Goal: Task Accomplishment & Management: Manage account settings

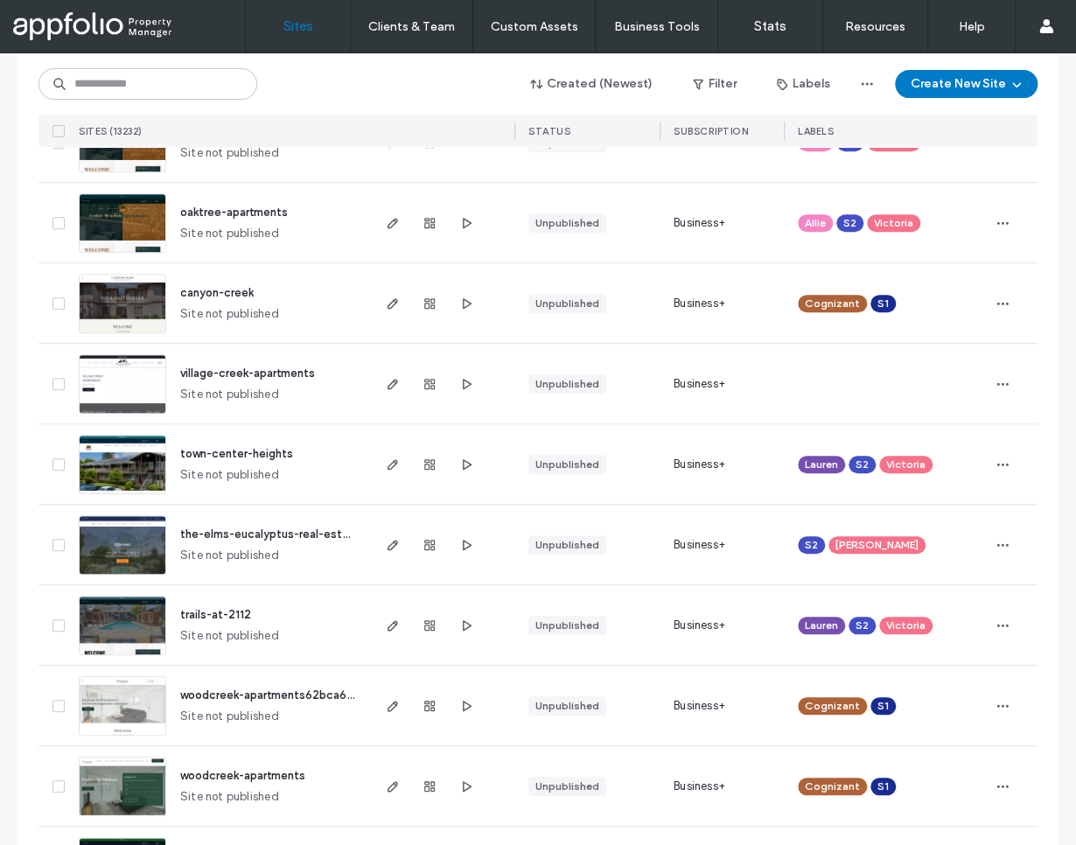
scroll to position [269, 0]
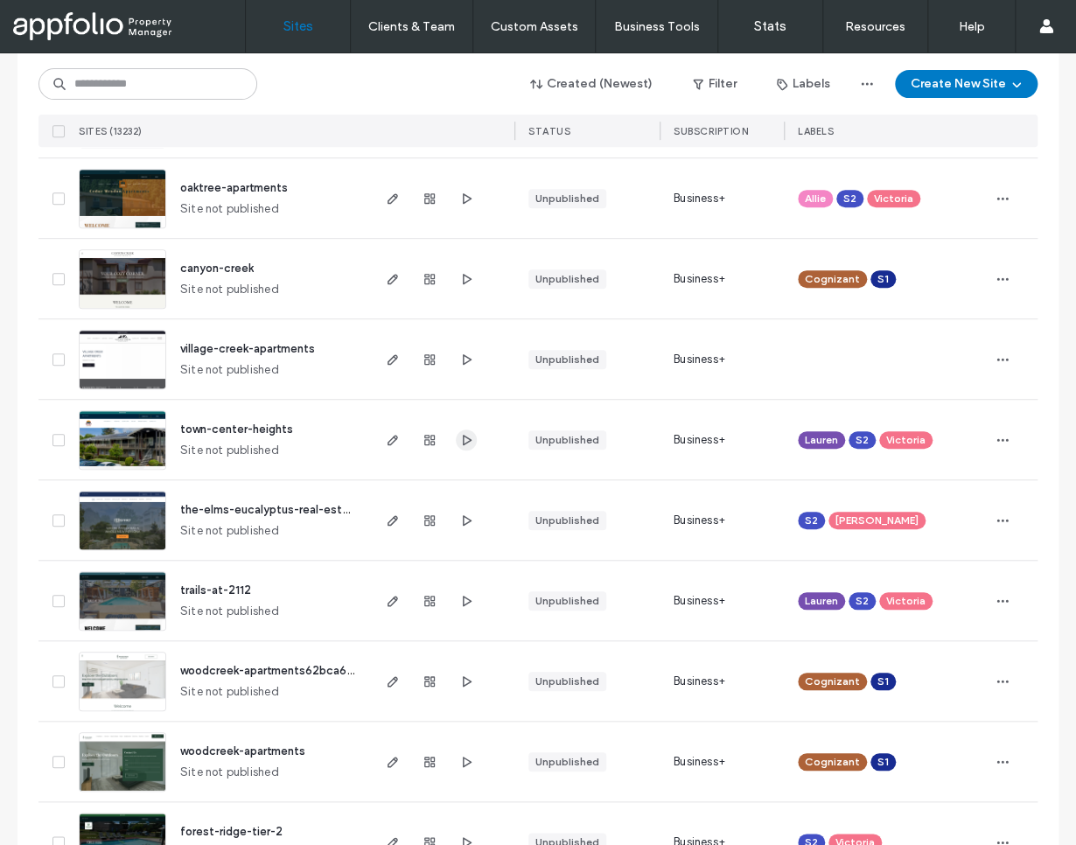
click at [463, 442] on icon "button" at bounding box center [466, 440] width 14 height 14
click at [459, 599] on icon "button" at bounding box center [466, 601] width 14 height 14
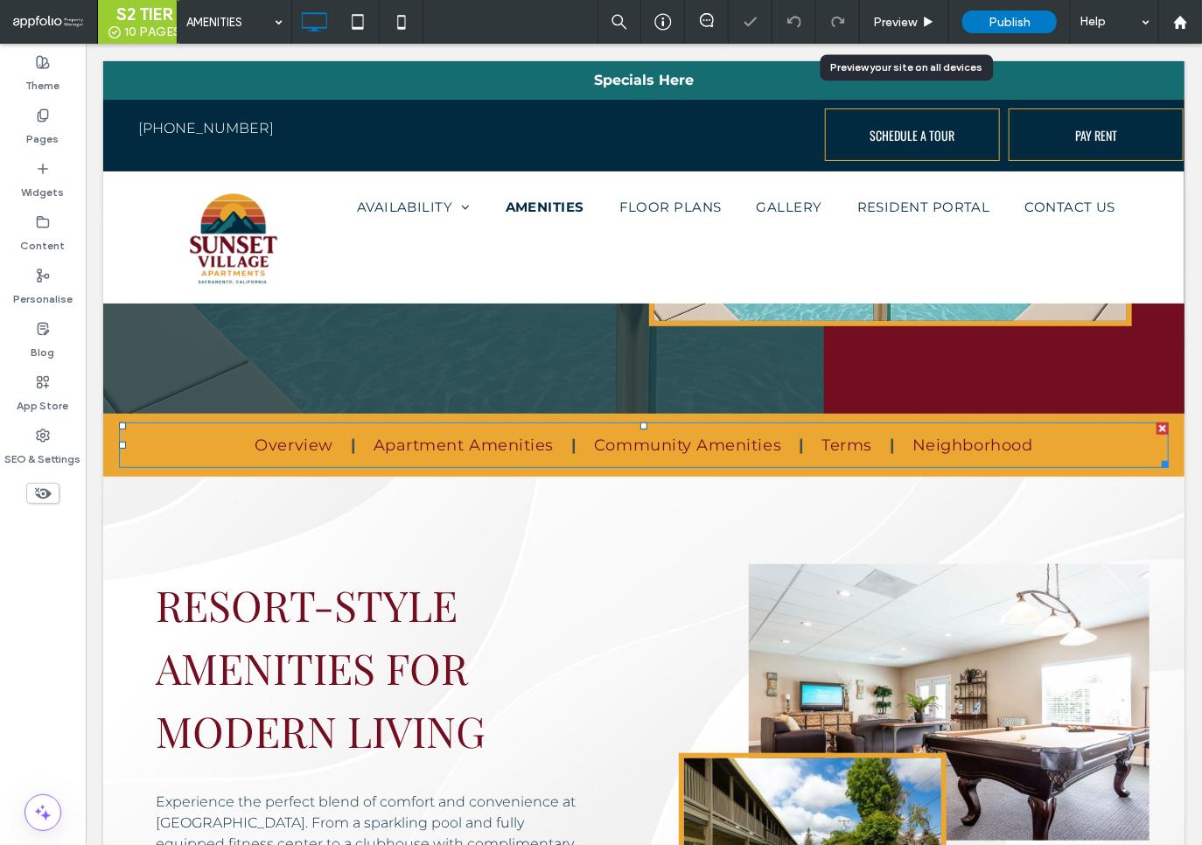
click at [351, 463] on nav "Overview Apartment Amenities Community Amenities Terms Neighborhood" at bounding box center [643, 445] width 1050 height 46
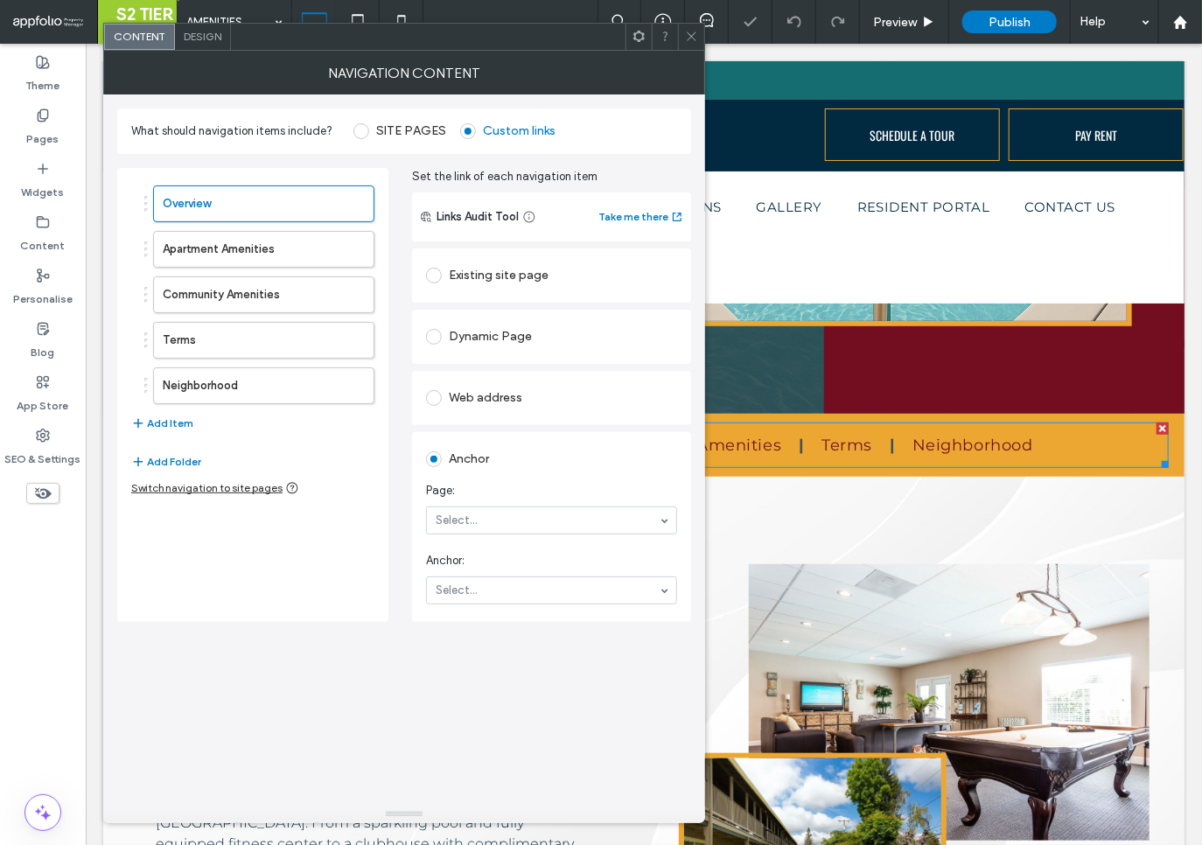
scroll to position [277, 0]
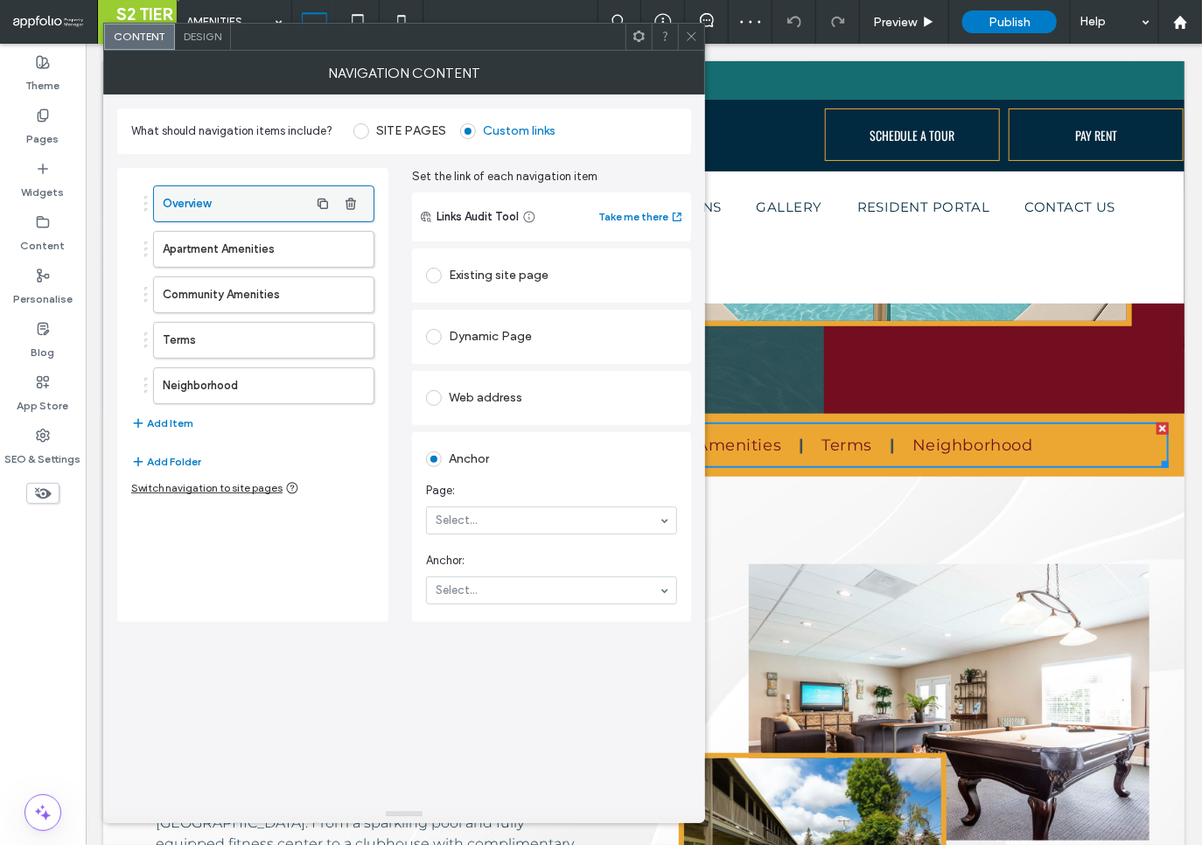
click at [185, 194] on label "Overview" at bounding box center [236, 203] width 146 height 35
click at [465, 572] on section "Anchor: Select..." at bounding box center [551, 578] width 251 height 70
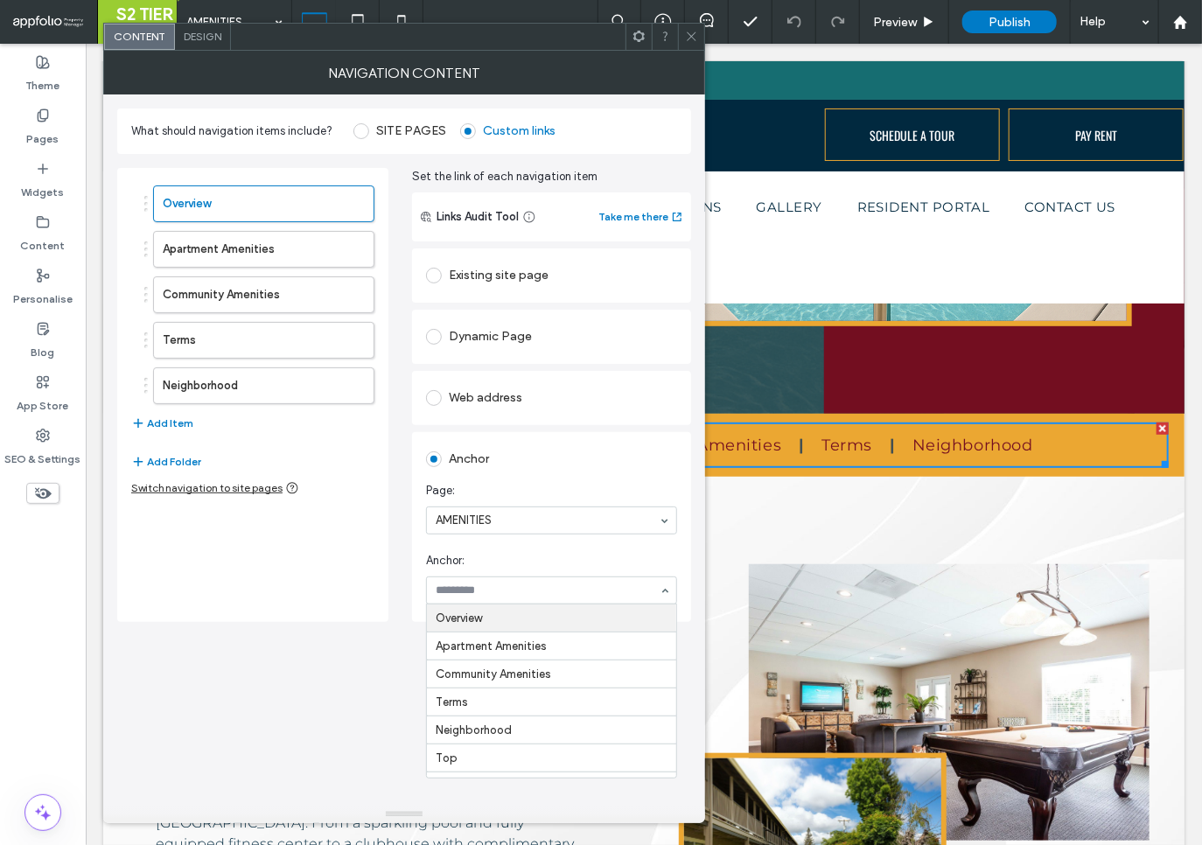
drag, startPoint x: 473, startPoint y: 606, endPoint x: 486, endPoint y: 614, distance: 14.6
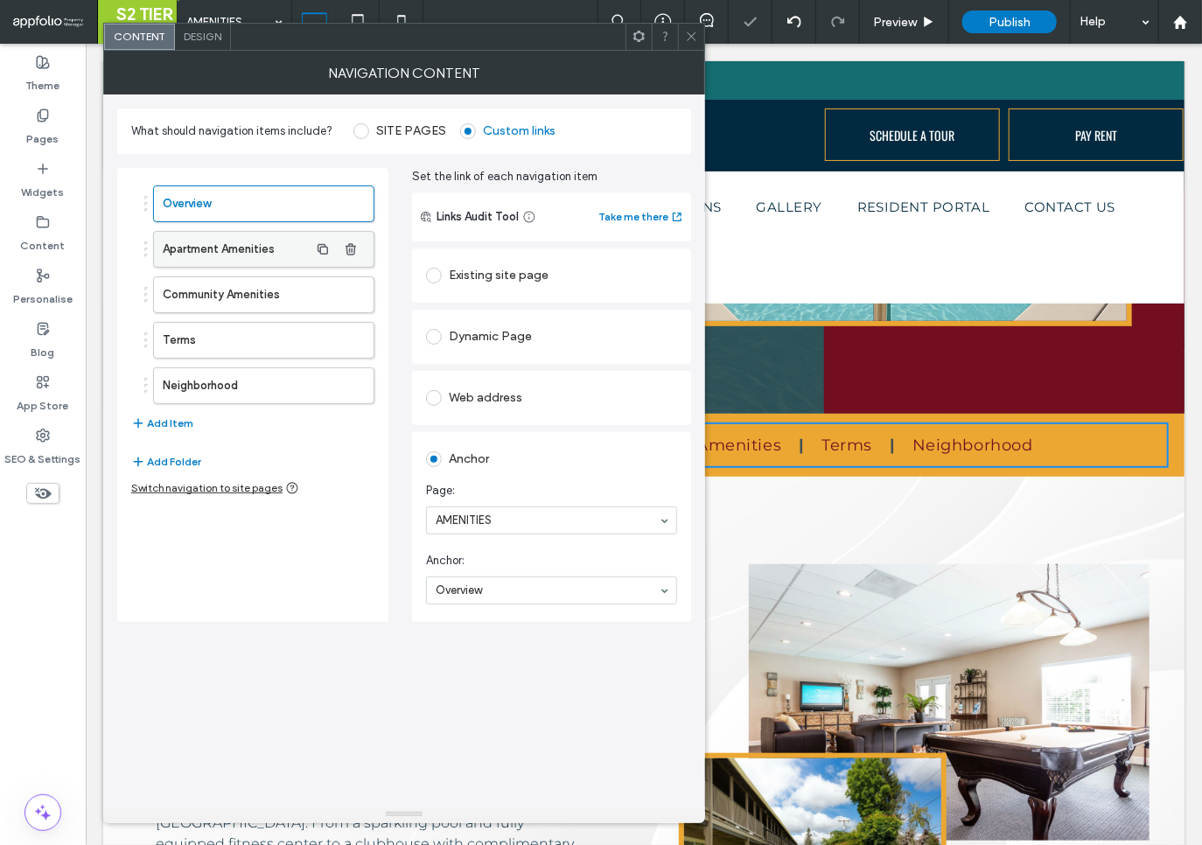
click at [191, 237] on label "Apartment Amenities" at bounding box center [236, 249] width 146 height 35
click at [266, 299] on label "Community Amenities" at bounding box center [236, 294] width 146 height 35
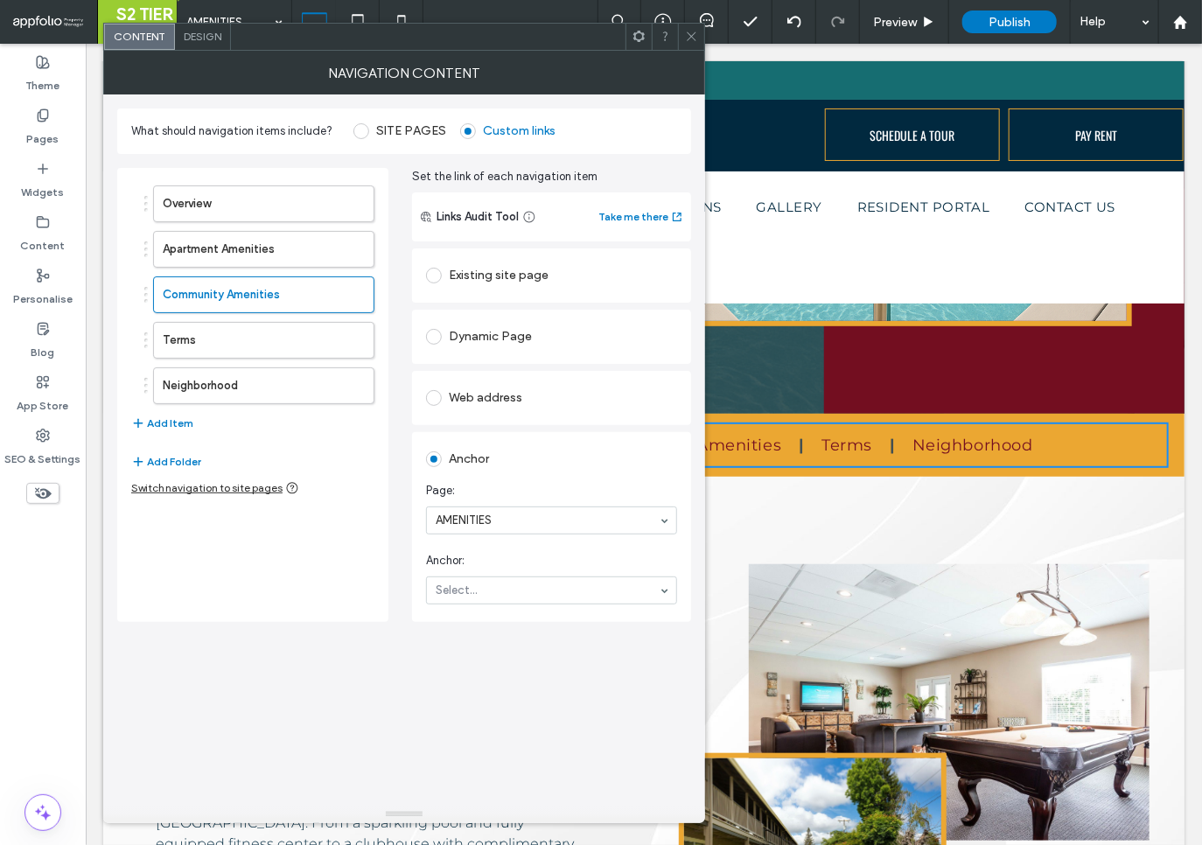
drag, startPoint x: 474, startPoint y: 574, endPoint x: 479, endPoint y: 585, distance: 11.4
click at [474, 574] on section "Anchor: Select..." at bounding box center [551, 578] width 251 height 70
click at [212, 347] on label "Terms" at bounding box center [236, 340] width 146 height 35
click at [232, 391] on label "Neighborhood" at bounding box center [236, 385] width 146 height 35
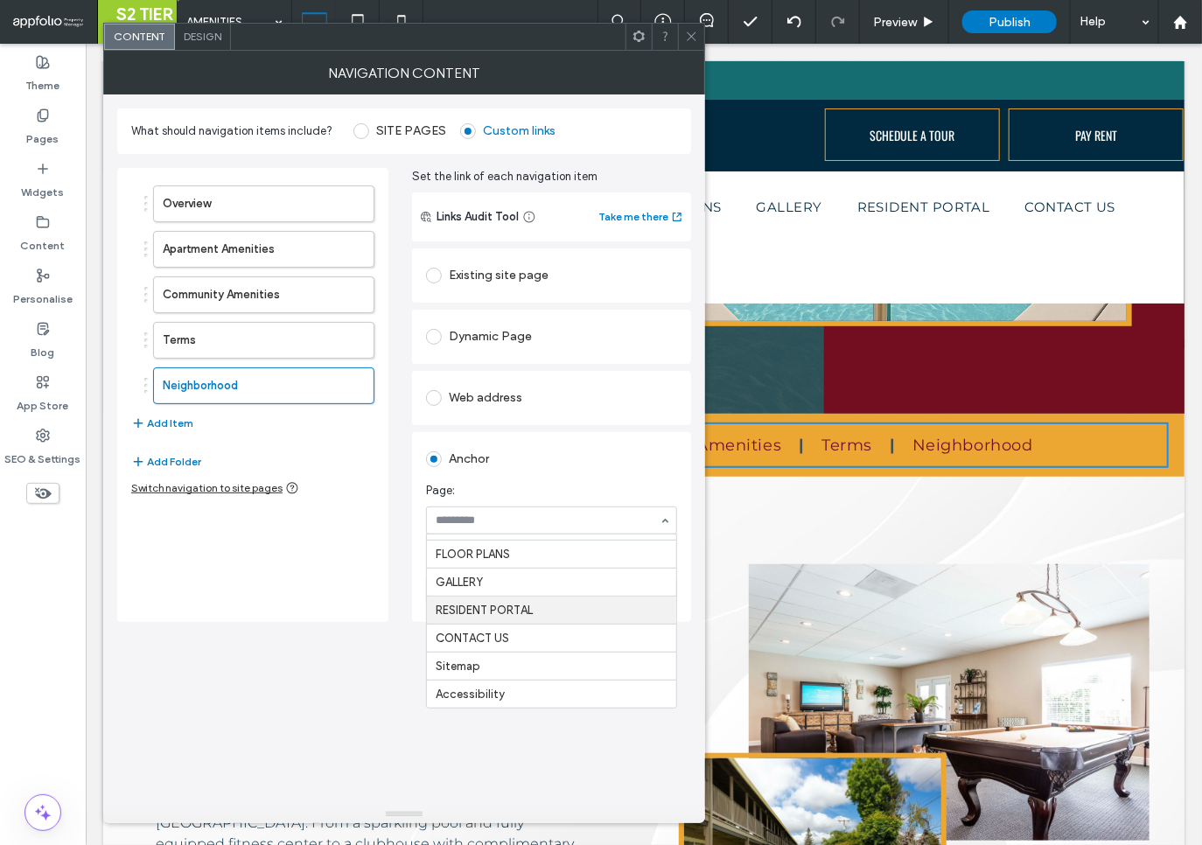
scroll to position [0, 0]
drag, startPoint x: 497, startPoint y: 635, endPoint x: 493, endPoint y: 623, distance: 13.0
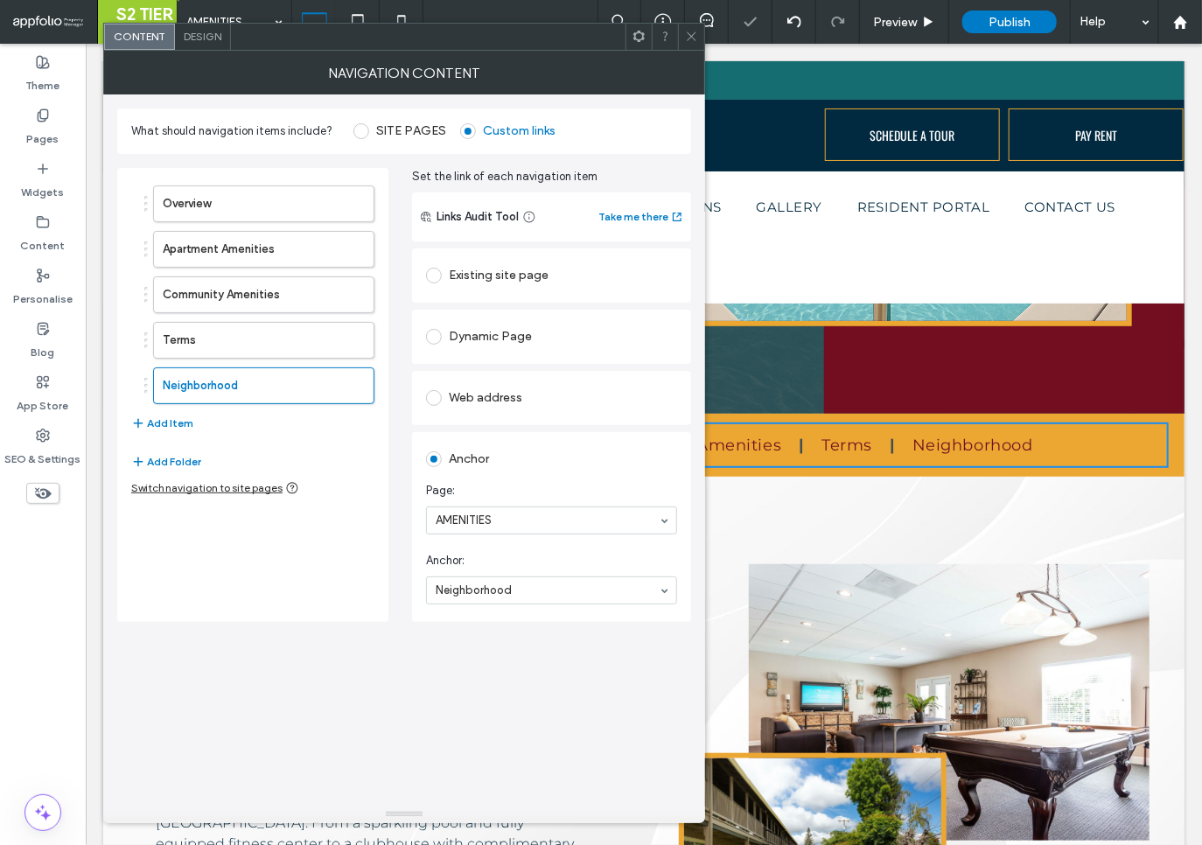
click at [684, 35] on div at bounding box center [691, 37] width 26 height 26
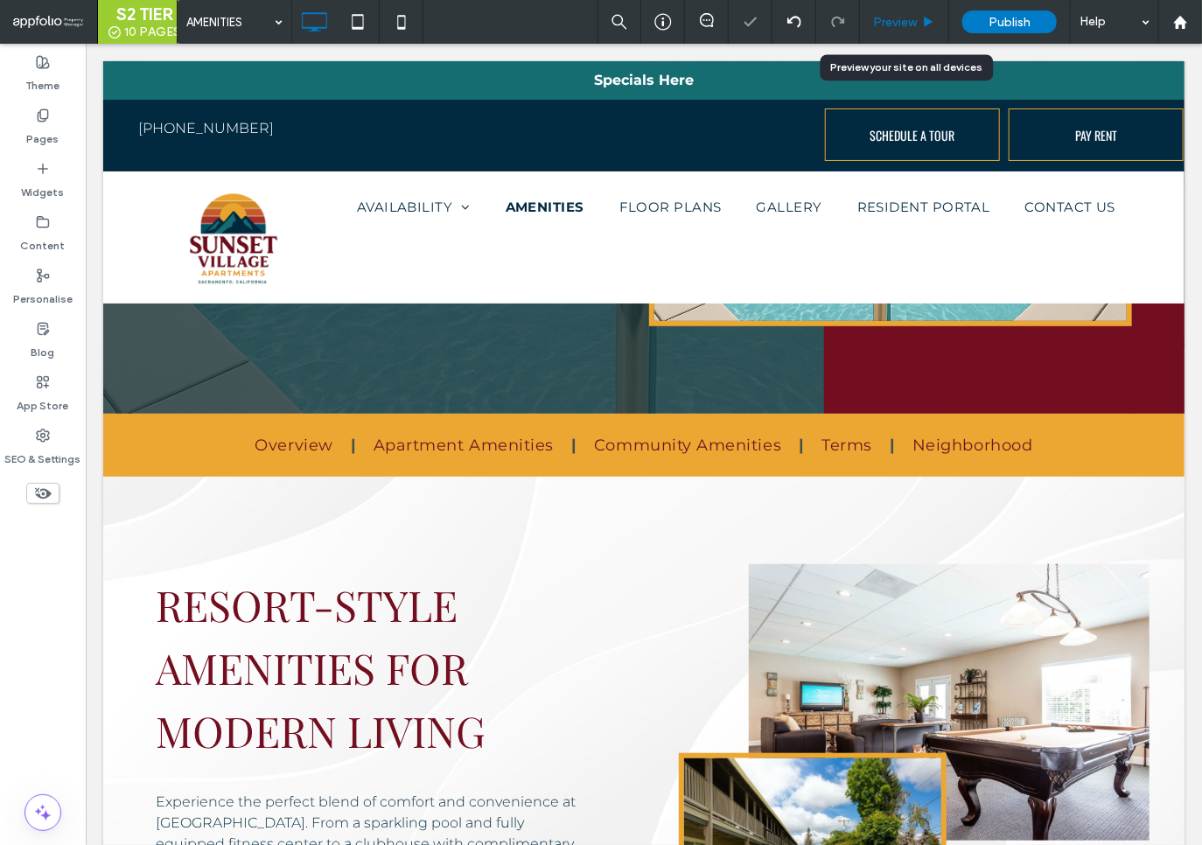
click at [894, 15] on span "Preview" at bounding box center [895, 22] width 44 height 15
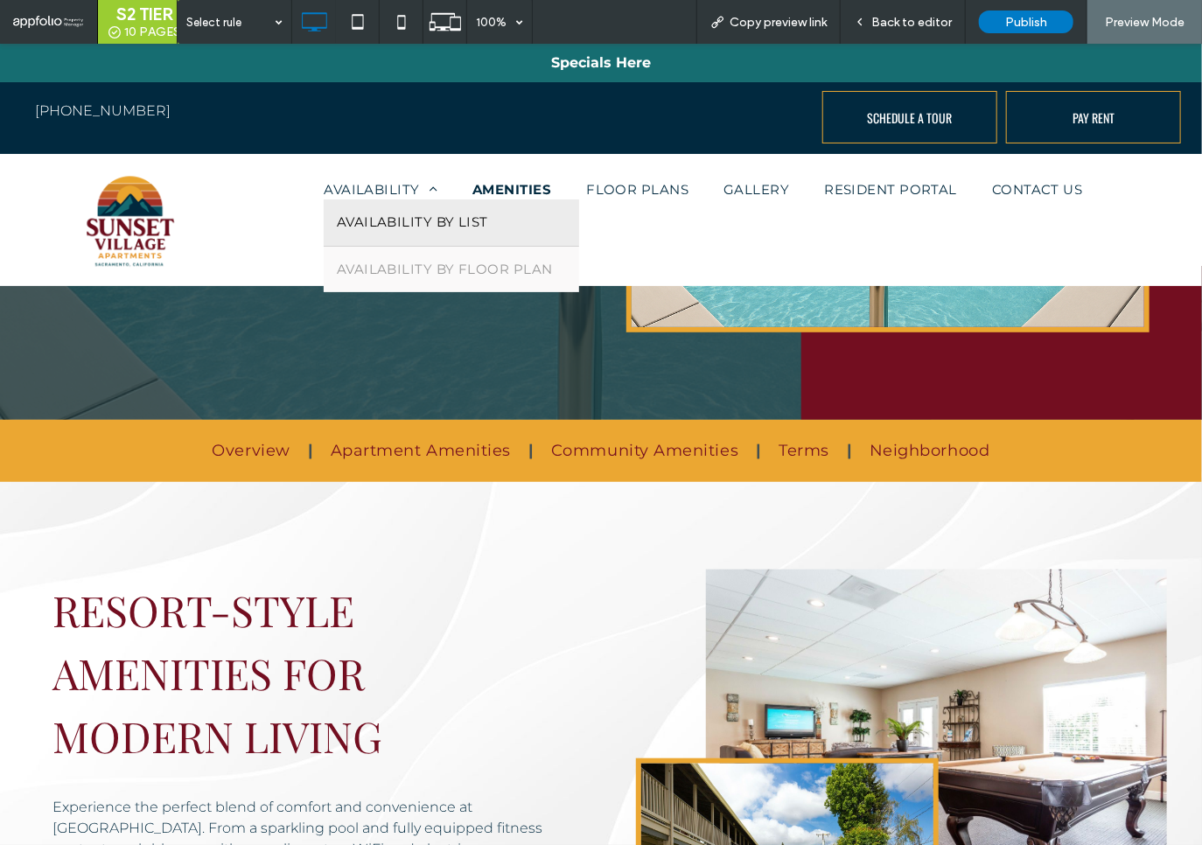
click at [404, 221] on span "AVAILABILITY BY LIST" at bounding box center [412, 222] width 151 height 20
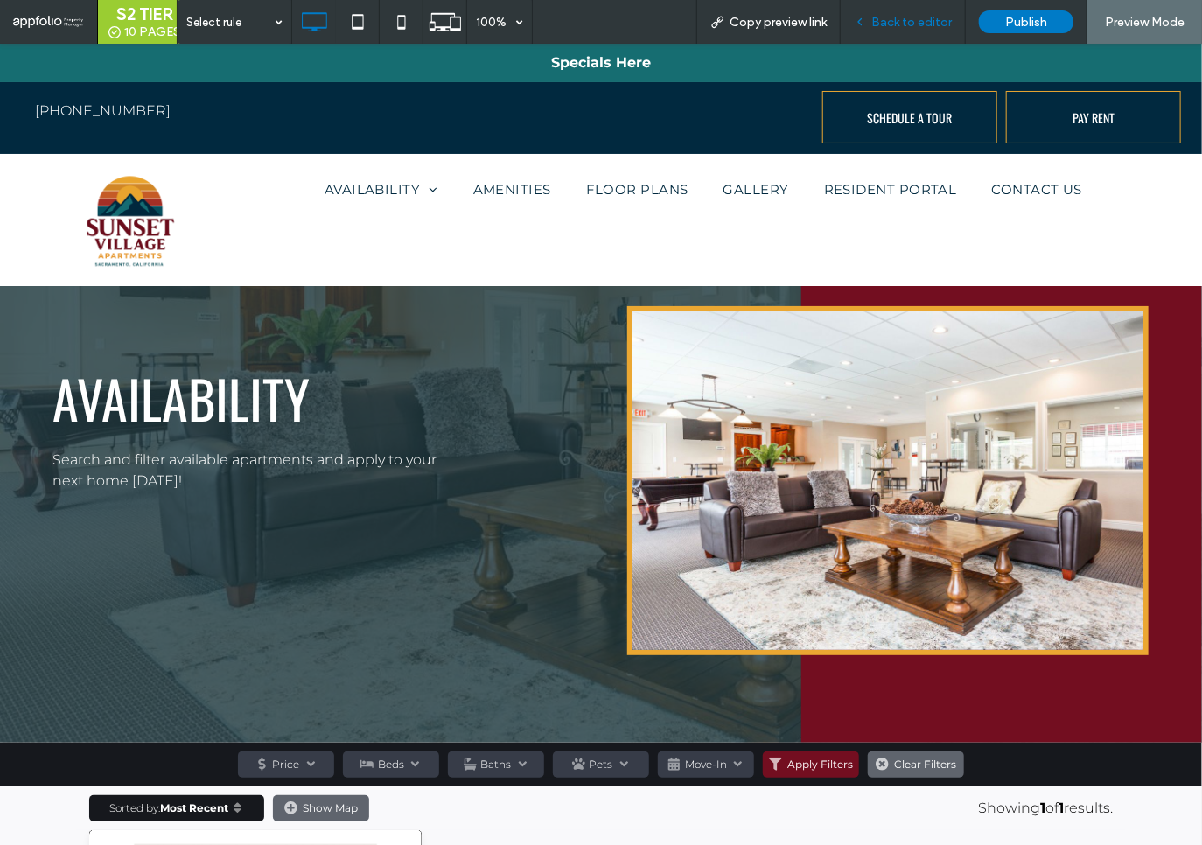
click at [896, 27] on span "Back to editor" at bounding box center [912, 22] width 81 height 15
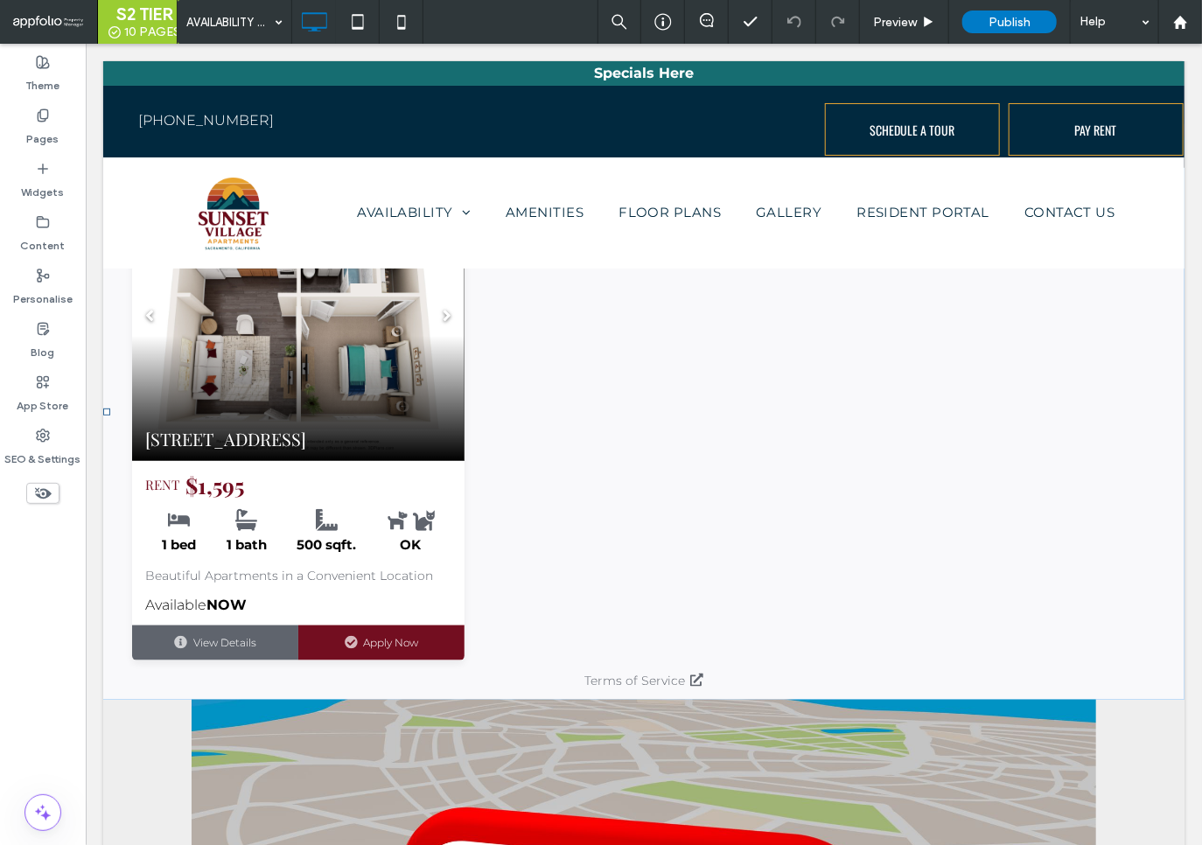
scroll to position [641, 0]
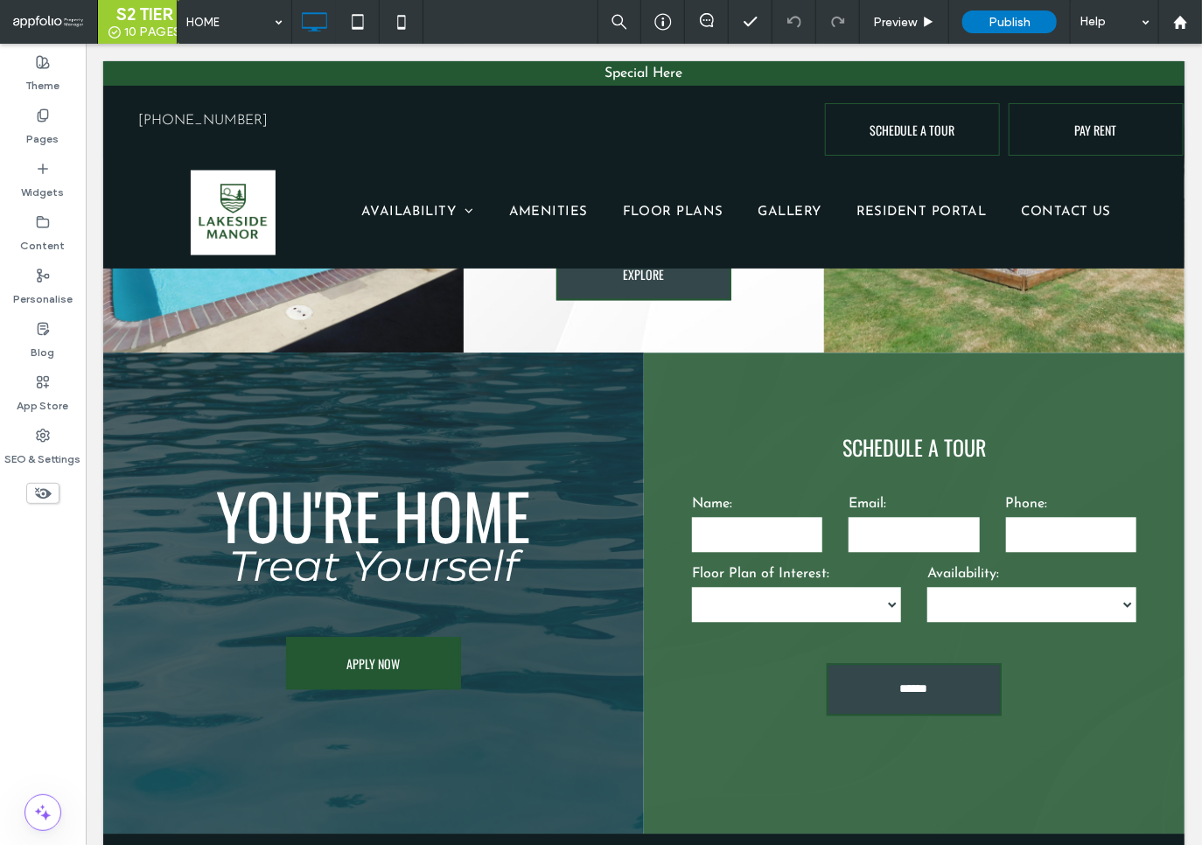
scroll to position [1798, 0]
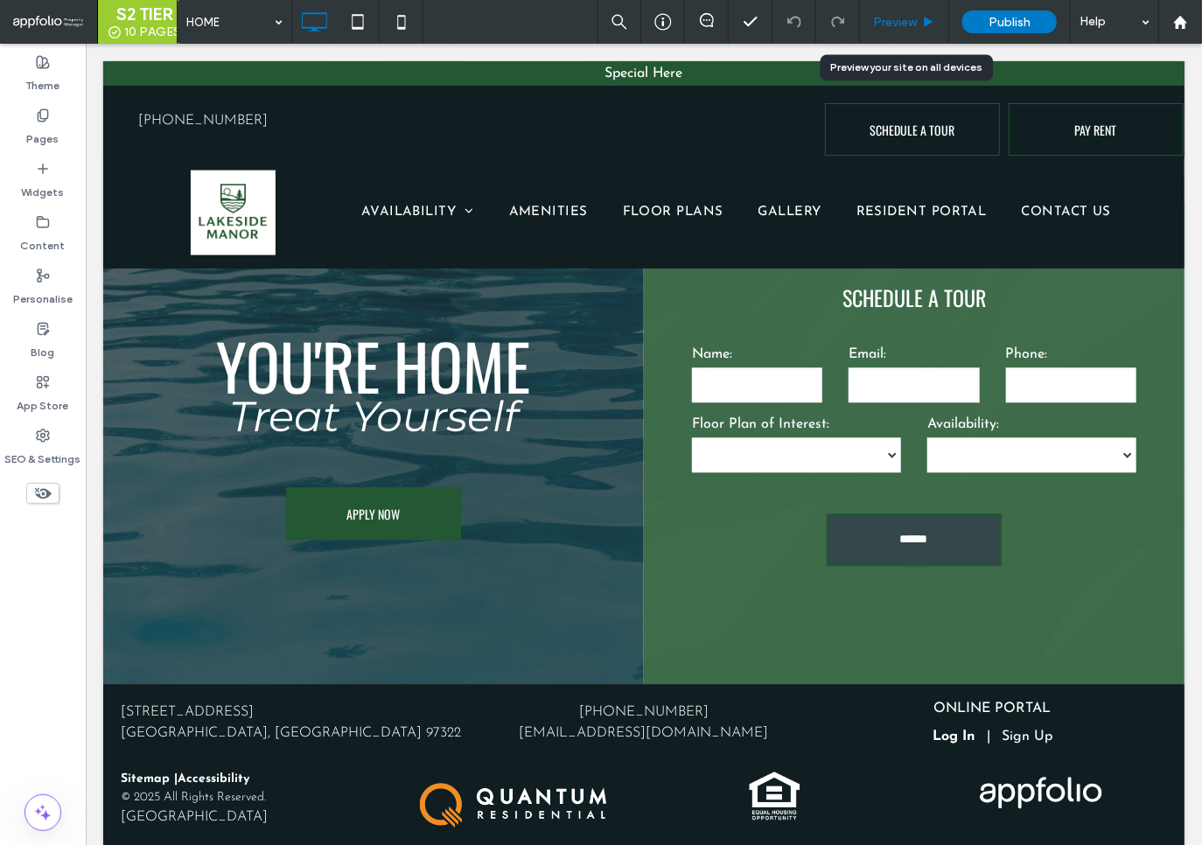
click at [912, 24] on span "Preview" at bounding box center [895, 22] width 44 height 15
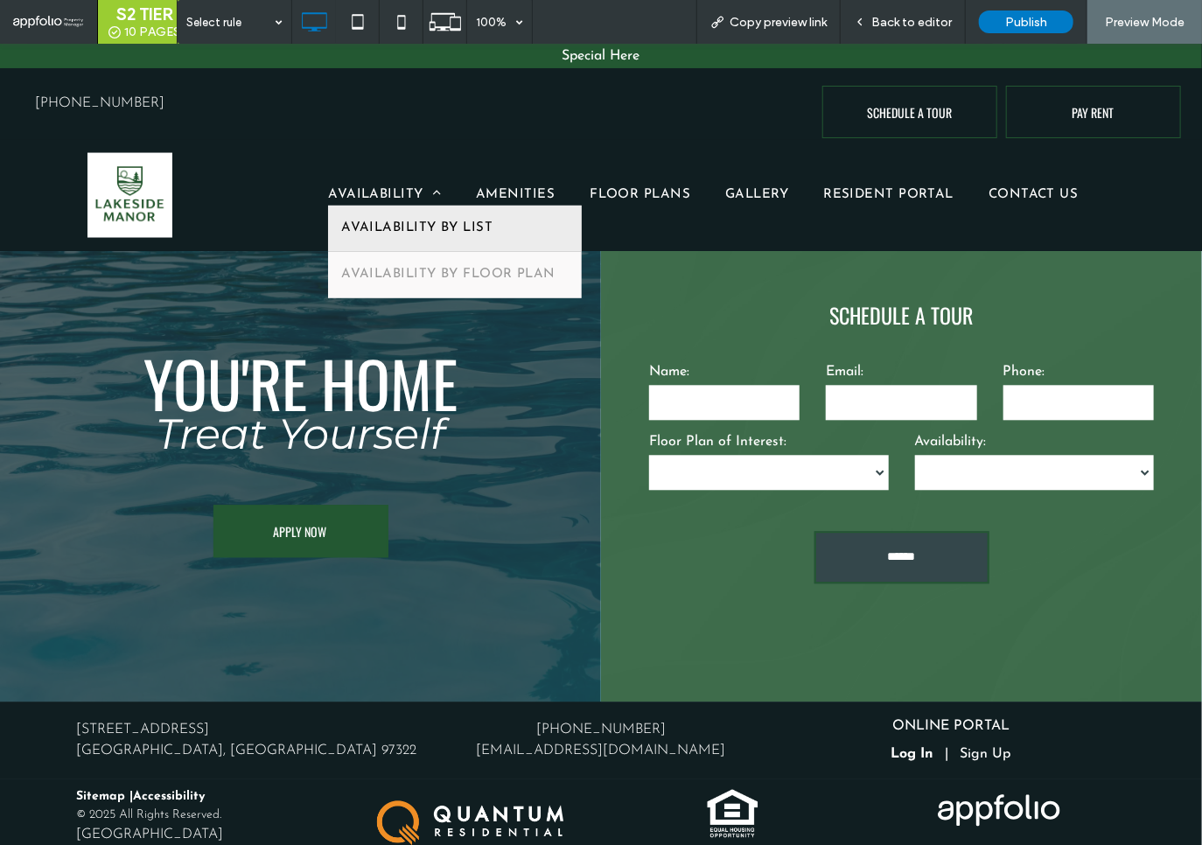
click at [408, 225] on span "AVAILABILITY BY LIST" at bounding box center [416, 228] width 151 height 20
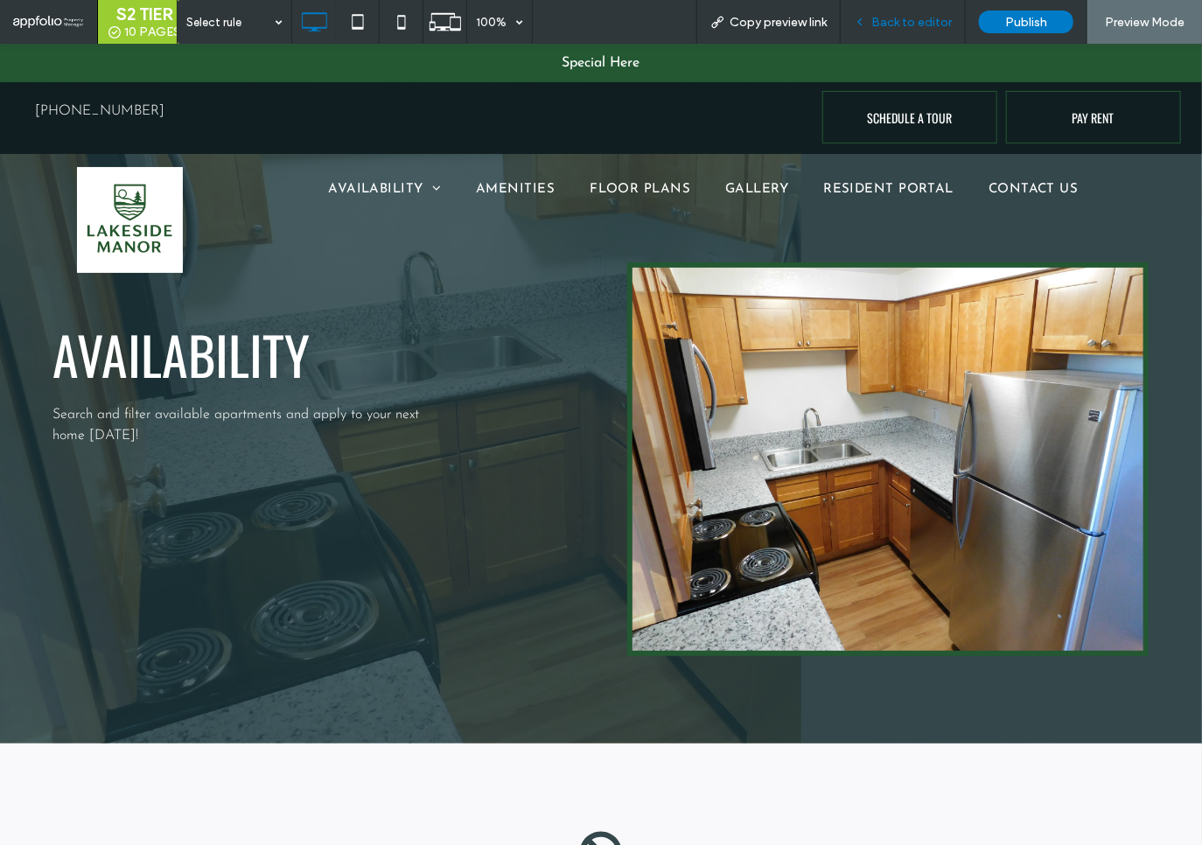
click at [908, 19] on span "Back to editor" at bounding box center [912, 22] width 81 height 15
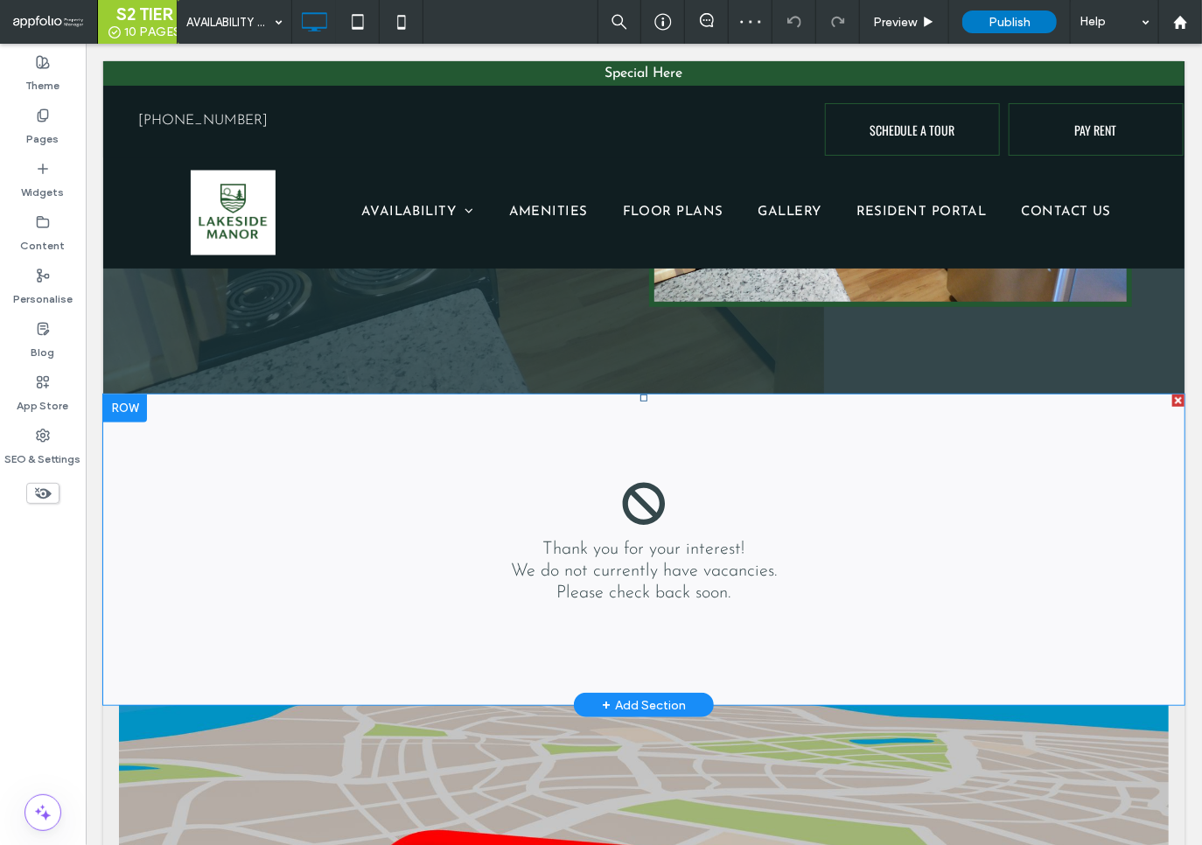
scroll to position [382, 0]
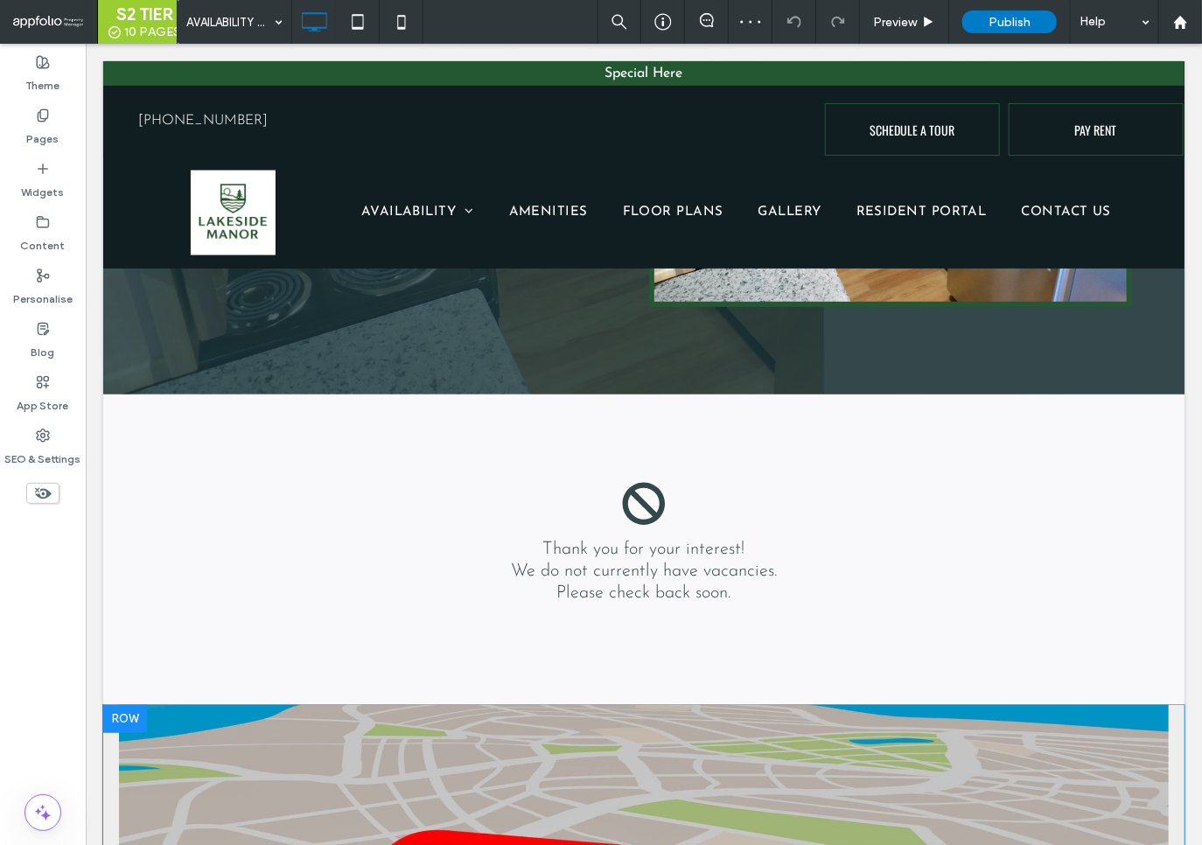
click at [111, 717] on div at bounding box center [124, 718] width 44 height 28
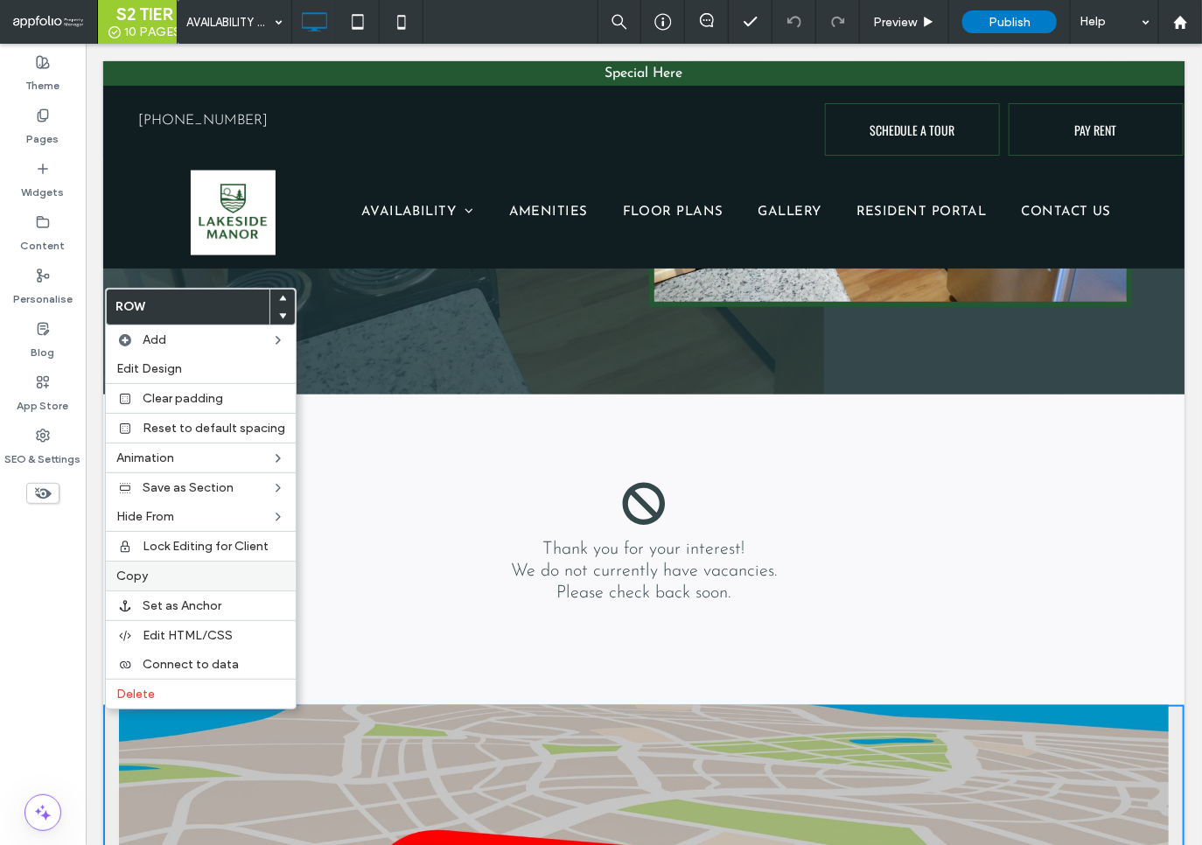
click at [166, 572] on label "Copy" at bounding box center [200, 576] width 169 height 15
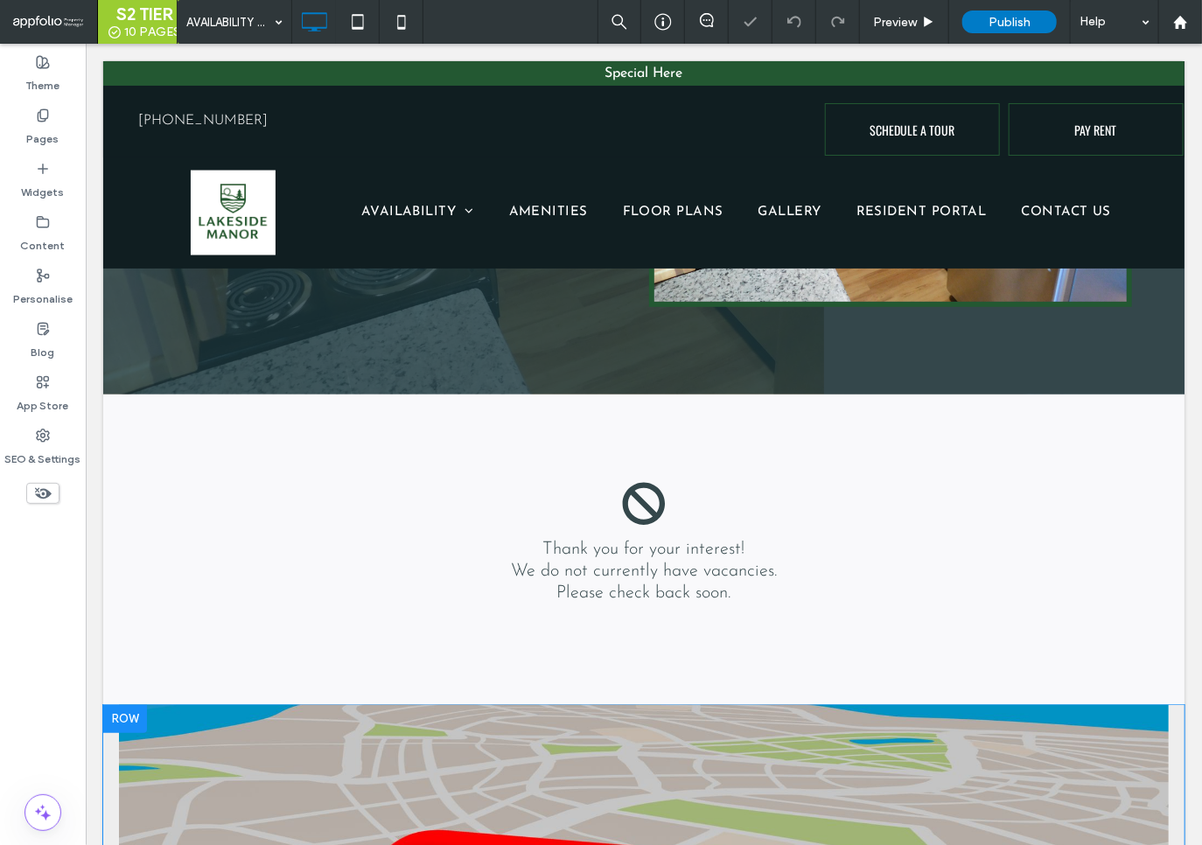
click at [120, 709] on div at bounding box center [124, 718] width 44 height 28
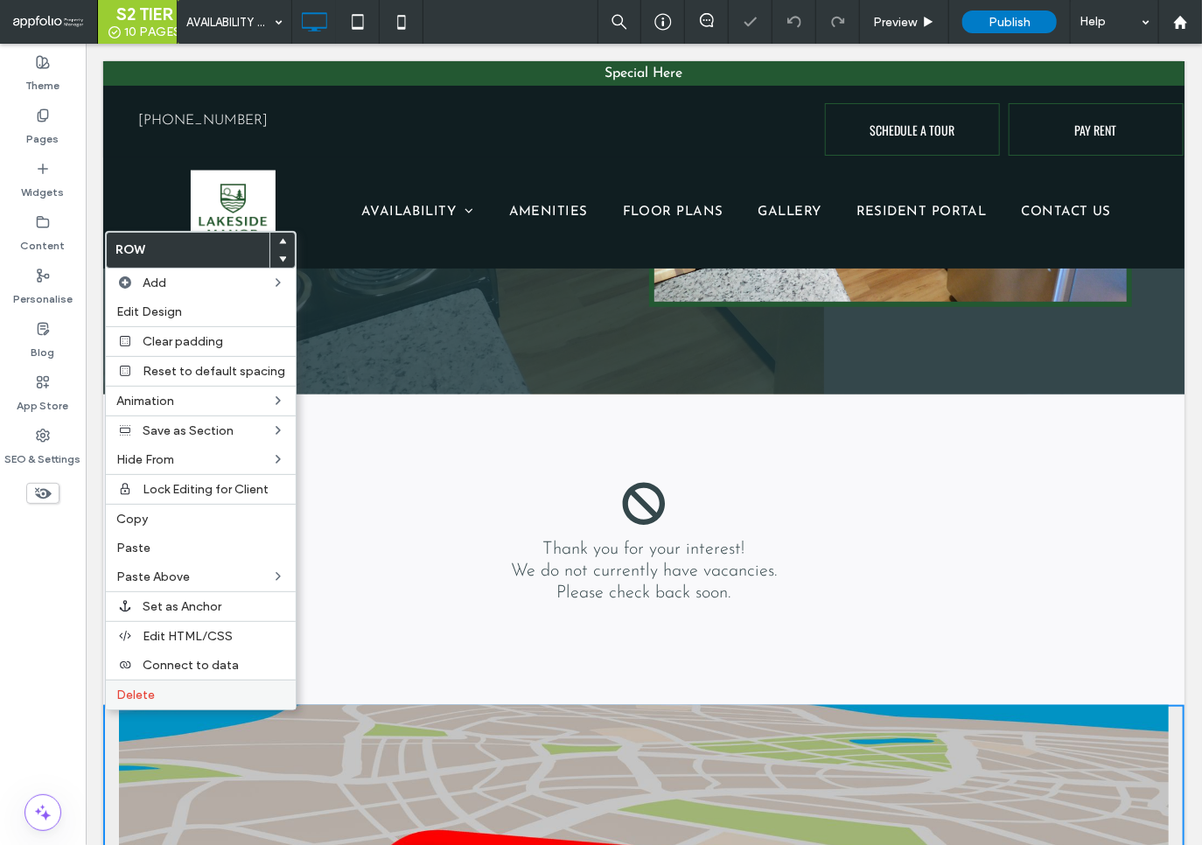
click at [146, 688] on span "Delete" at bounding box center [135, 695] width 39 height 15
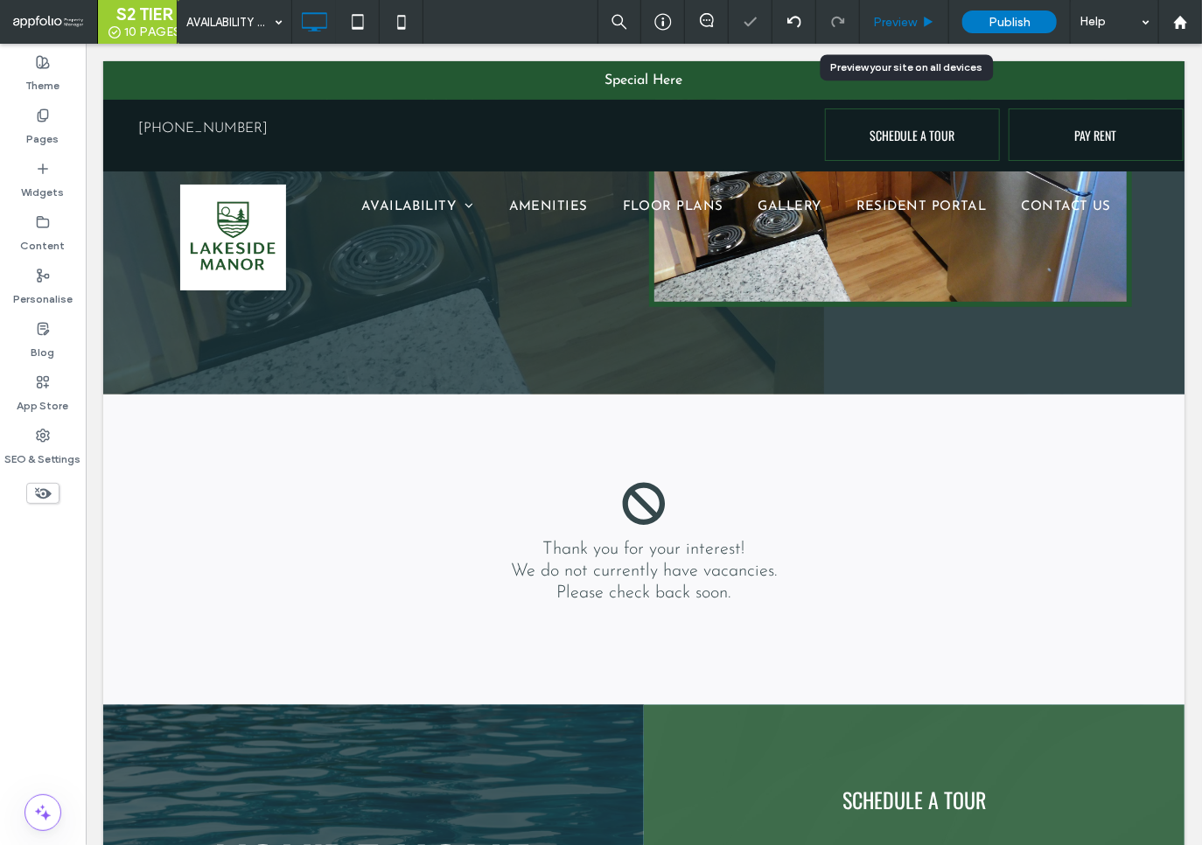
click at [896, 27] on span "Preview" at bounding box center [895, 22] width 44 height 15
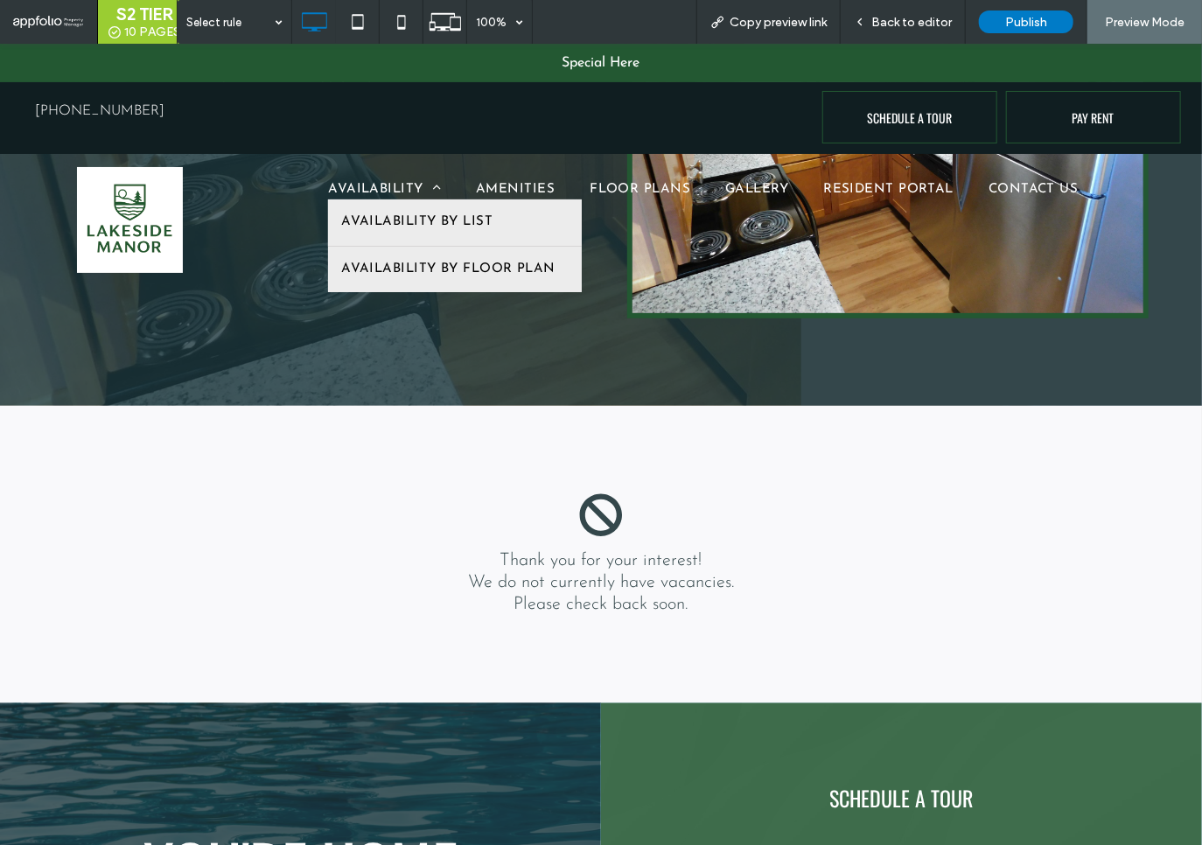
click at [395, 254] on link "AVAILABILITY BY FLOOR PLAN" at bounding box center [455, 269] width 254 height 46
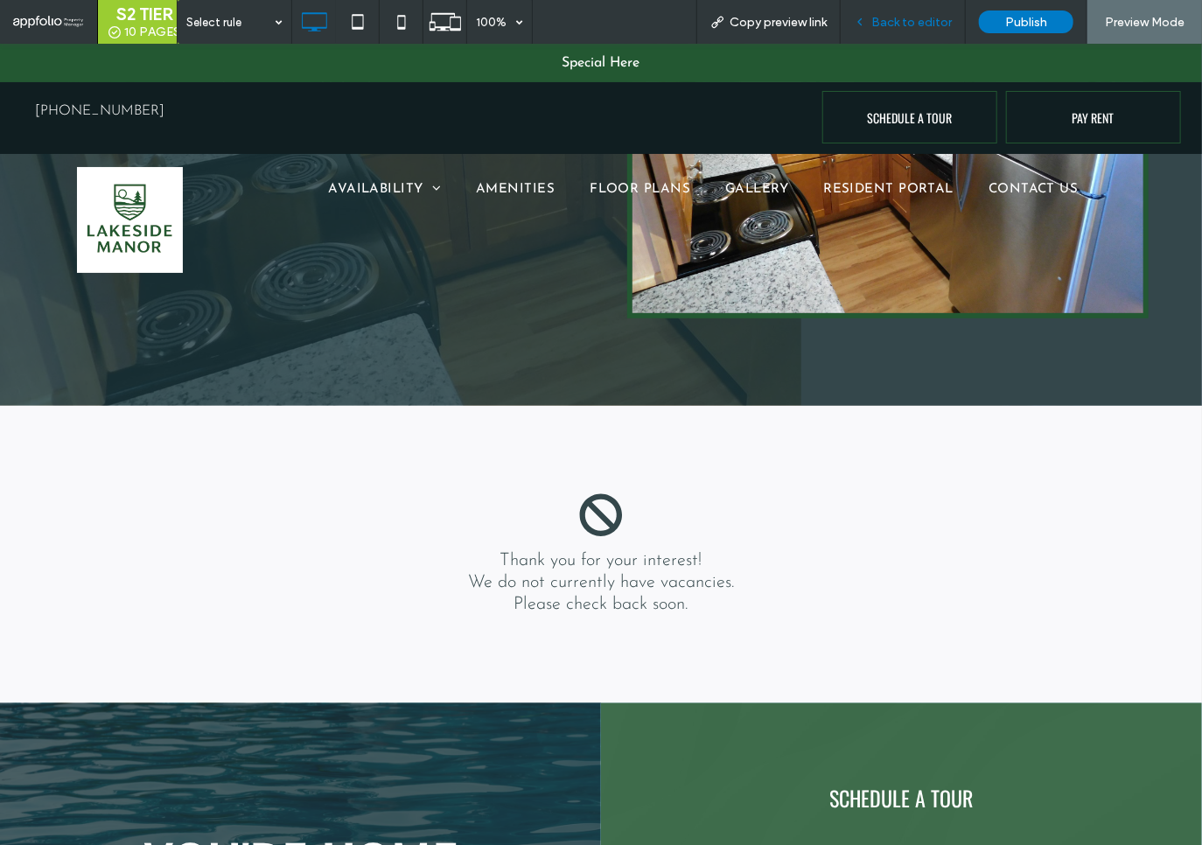
click at [904, 17] on span "Back to editor" at bounding box center [912, 22] width 81 height 15
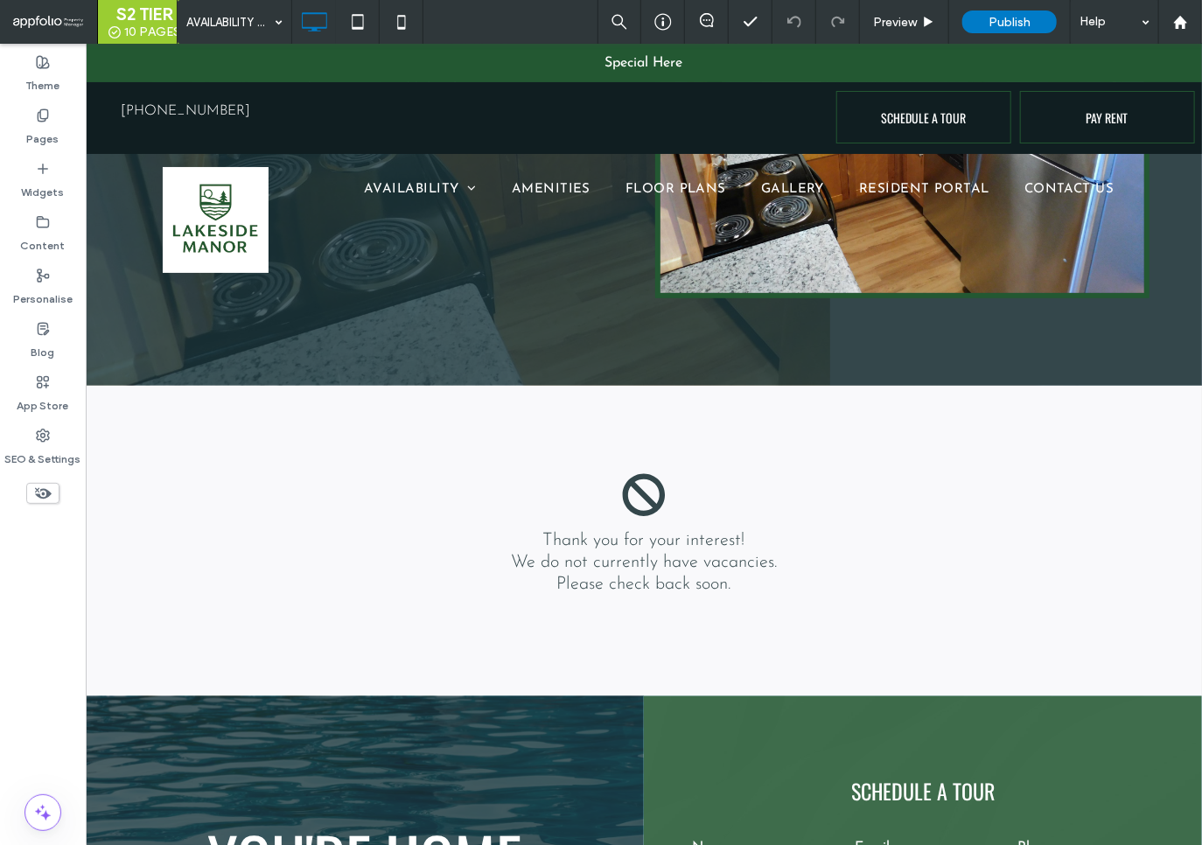
drag, startPoint x: 31, startPoint y: 496, endPoint x: 41, endPoint y: 493, distance: 11.1
click at [31, 496] on span at bounding box center [42, 493] width 33 height 21
click at [912, 18] on span "Preview" at bounding box center [895, 22] width 44 height 15
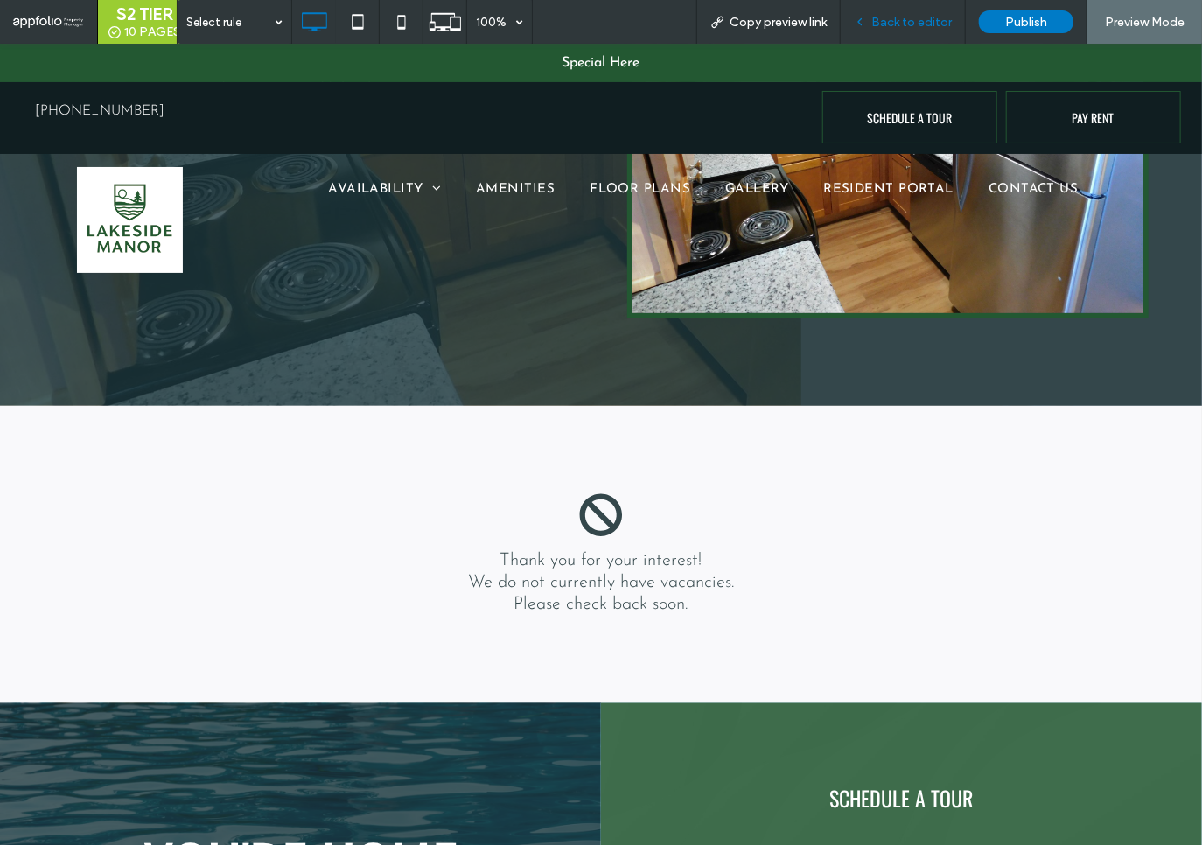
click at [909, 19] on span "Back to editor" at bounding box center [912, 22] width 81 height 15
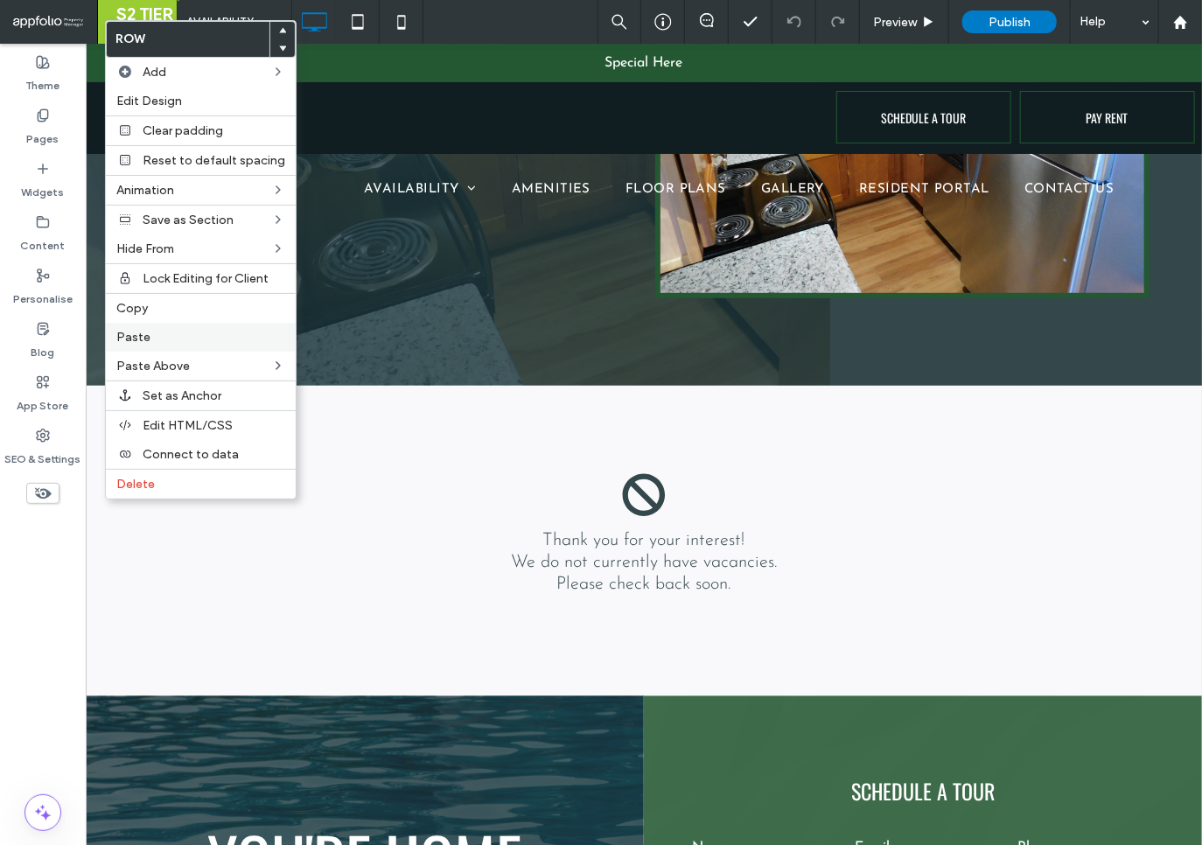
click at [151, 332] on label "Paste" at bounding box center [200, 337] width 169 height 15
click at [283, 48] on div at bounding box center [282, 48] width 25 height 18
click at [280, 48] on icon at bounding box center [282, 48] width 7 height 7
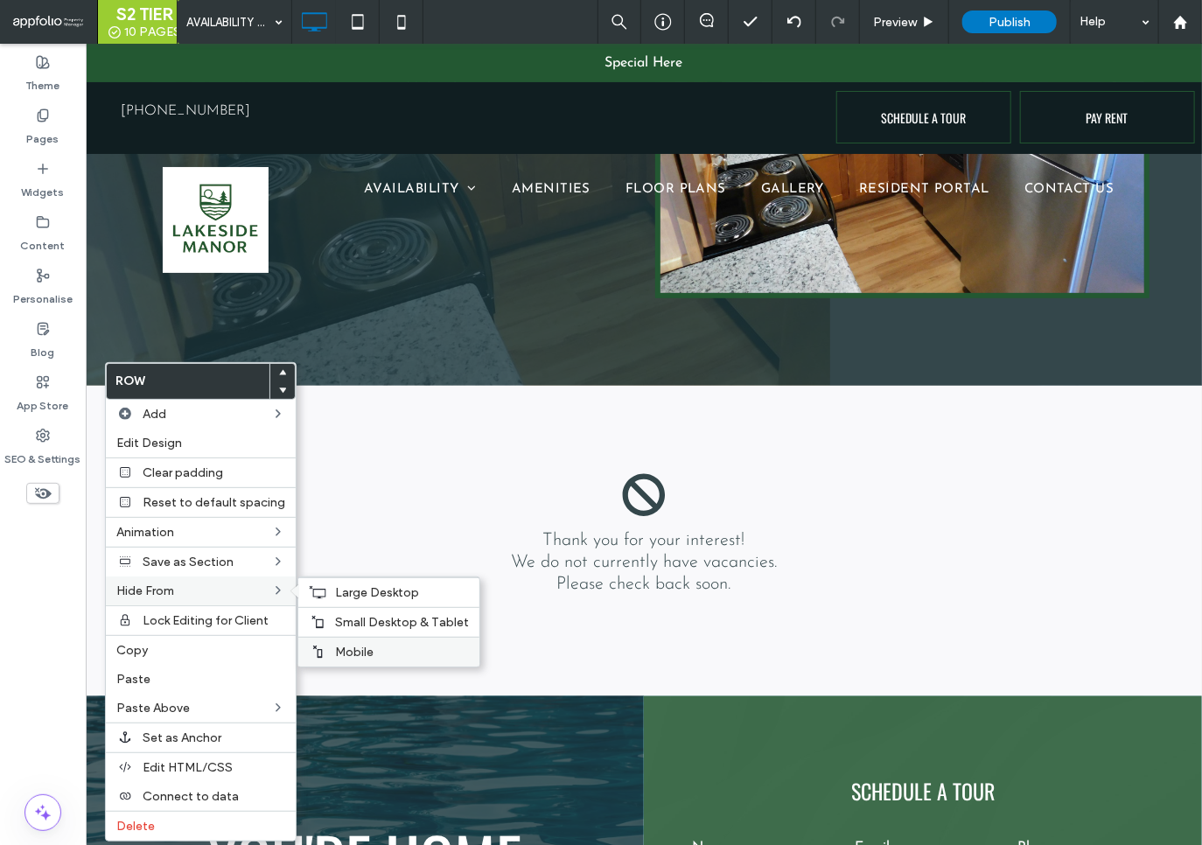
click at [368, 648] on label "Mobile" at bounding box center [402, 652] width 134 height 15
click at [342, 615] on span "Small Desktop & Tablet" at bounding box center [402, 622] width 134 height 15
click at [320, 586] on use at bounding box center [318, 592] width 17 height 12
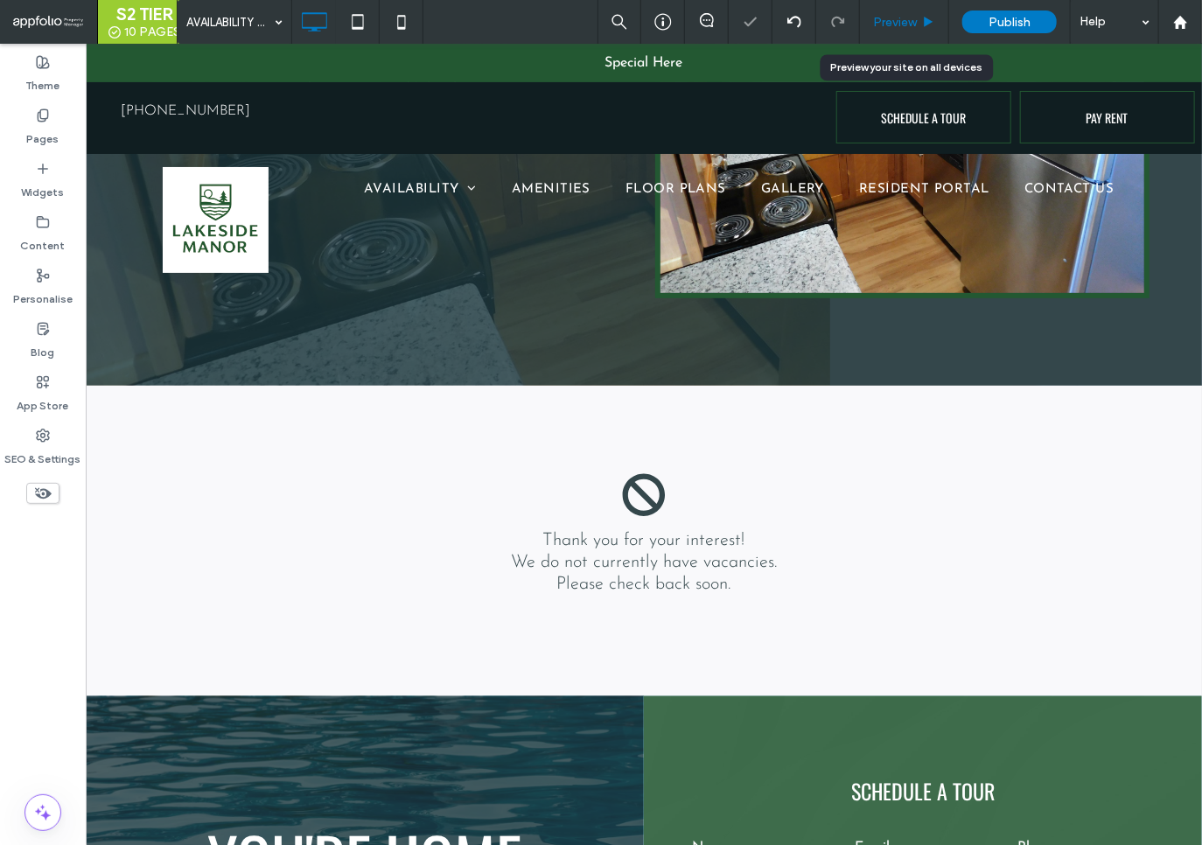
click at [914, 22] on span "Preview" at bounding box center [895, 22] width 44 height 15
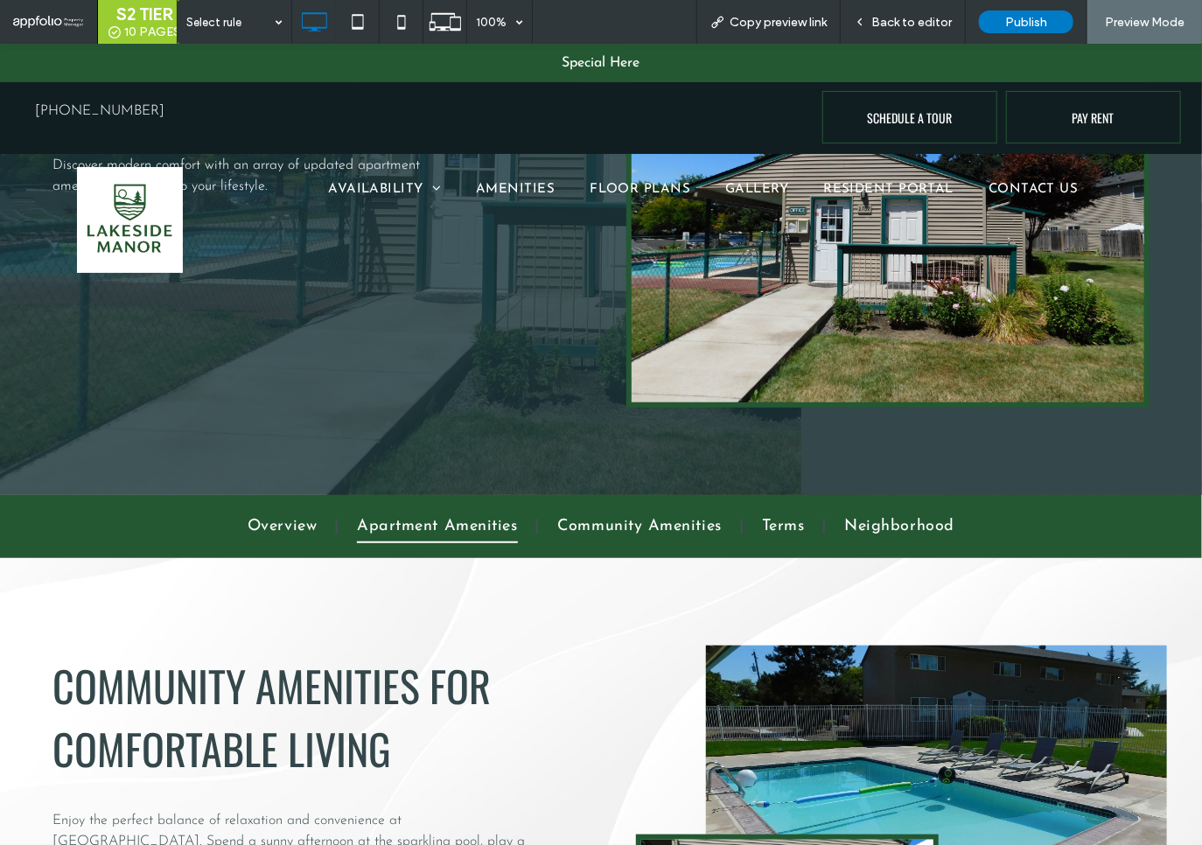
scroll to position [293, 0]
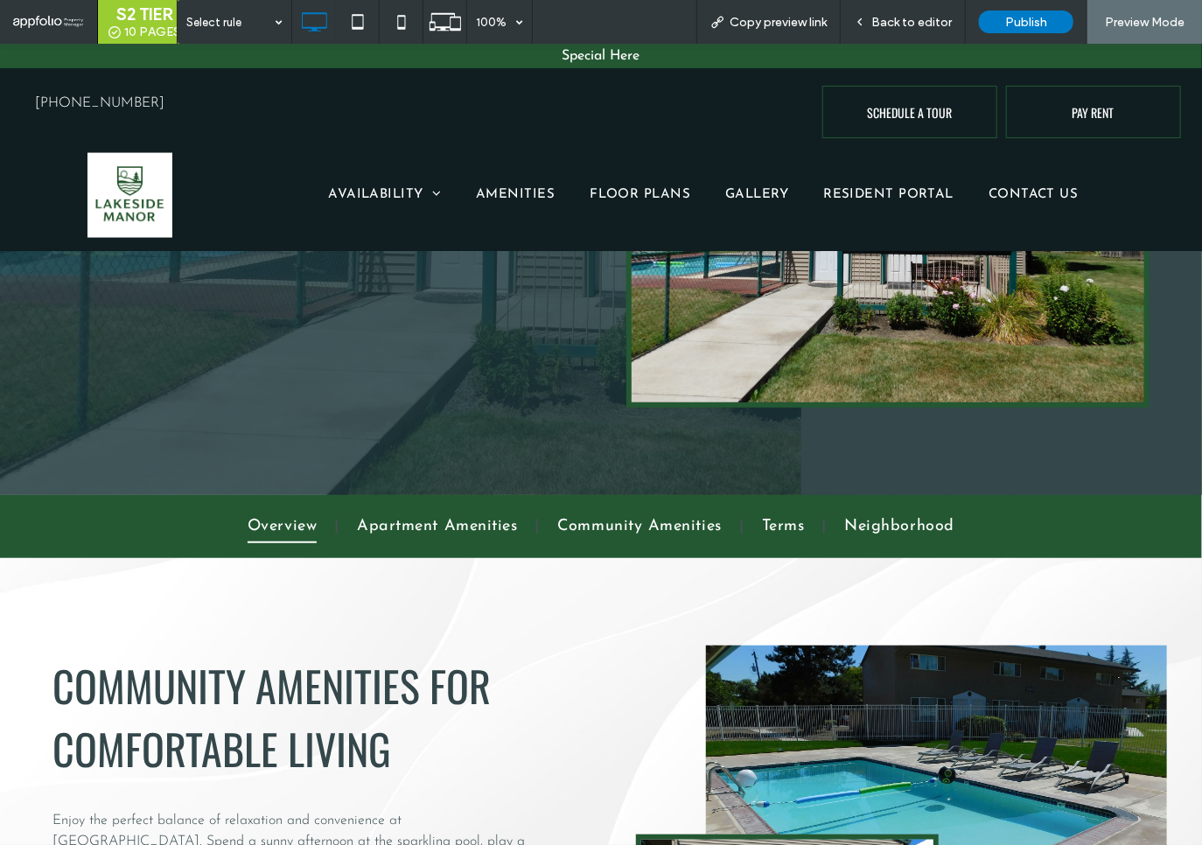
click at [310, 523] on span "Overview" at bounding box center [282, 525] width 69 height 33
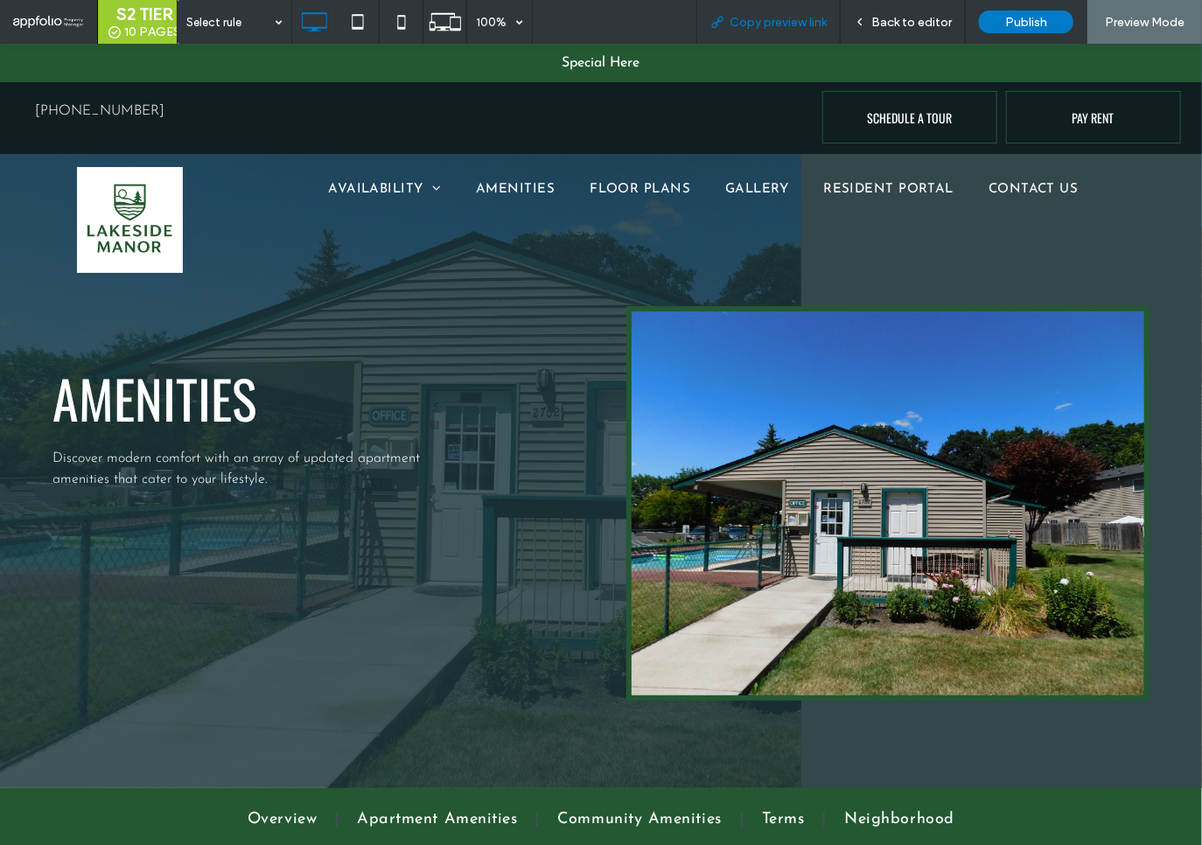
scroll to position [293, 0]
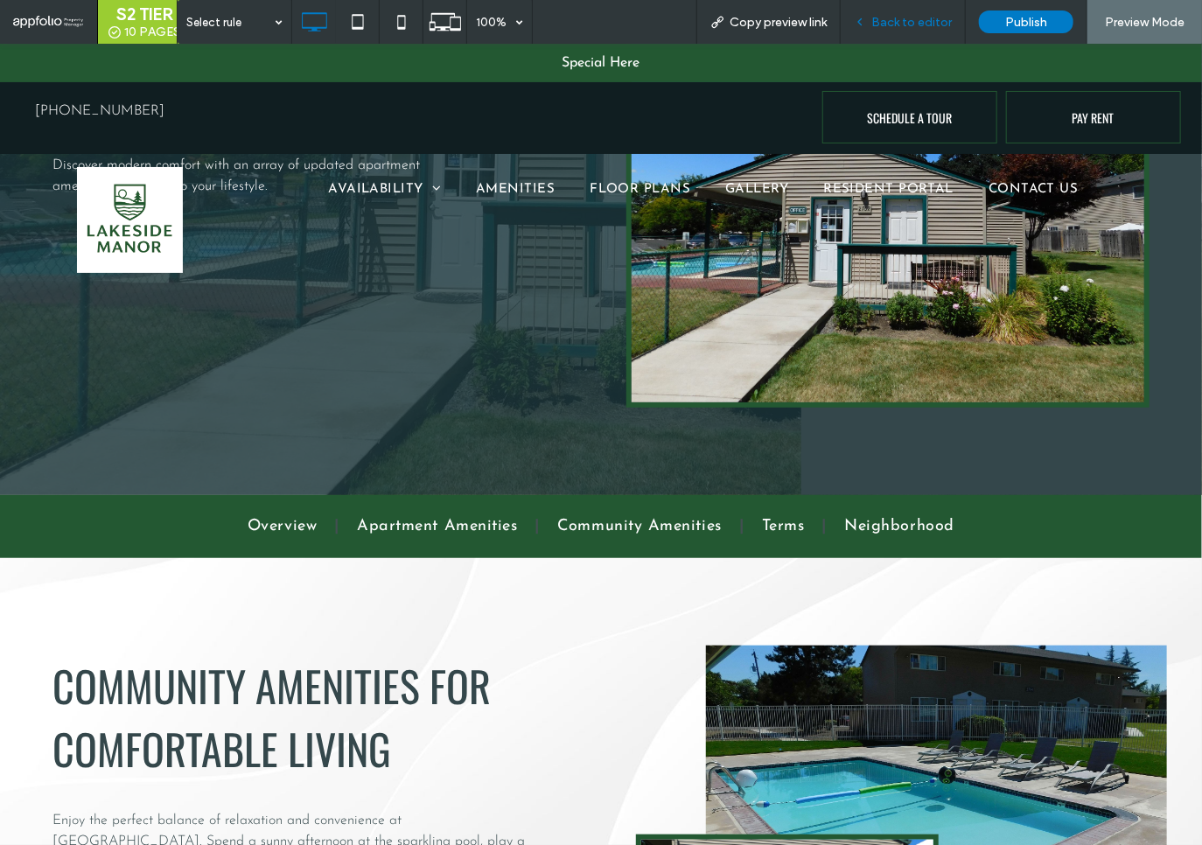
click at [910, 28] on span "Back to editor" at bounding box center [912, 22] width 81 height 15
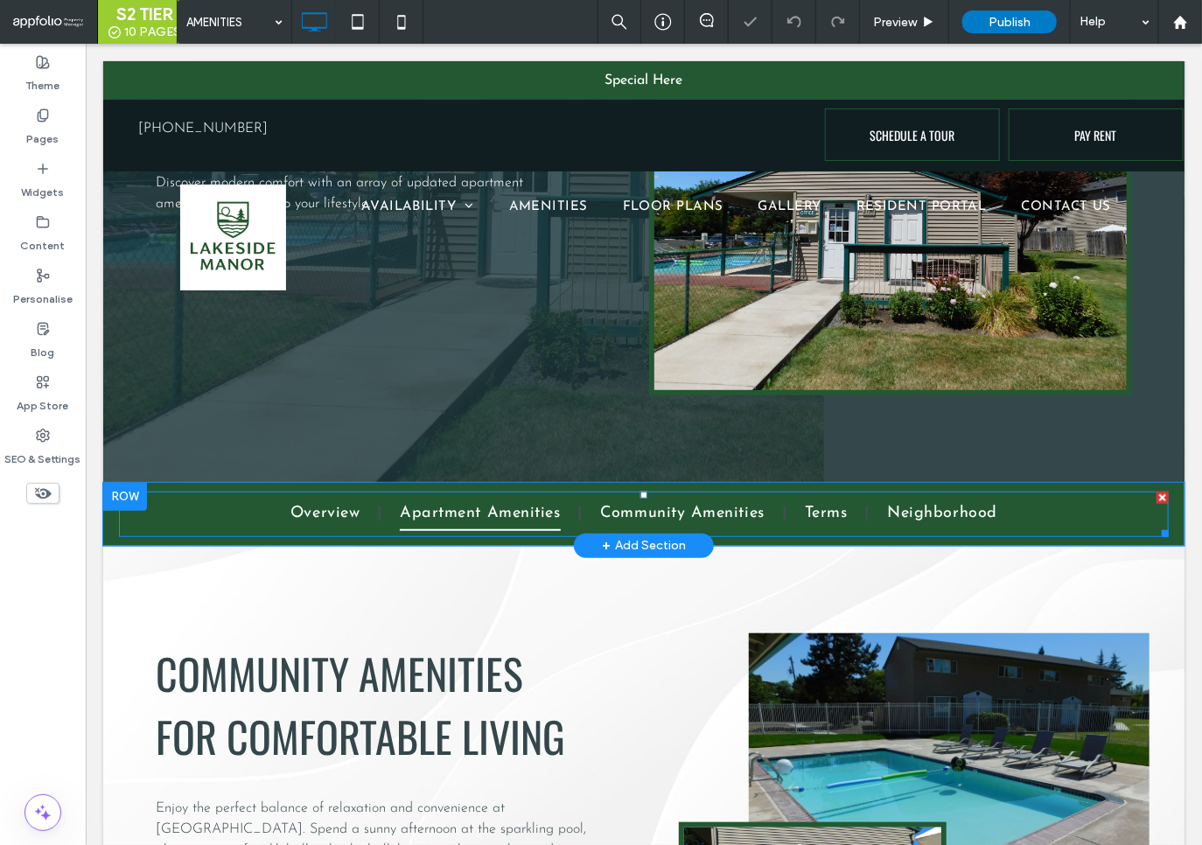
click at [478, 522] on span "Apartment Amenities" at bounding box center [479, 513] width 160 height 33
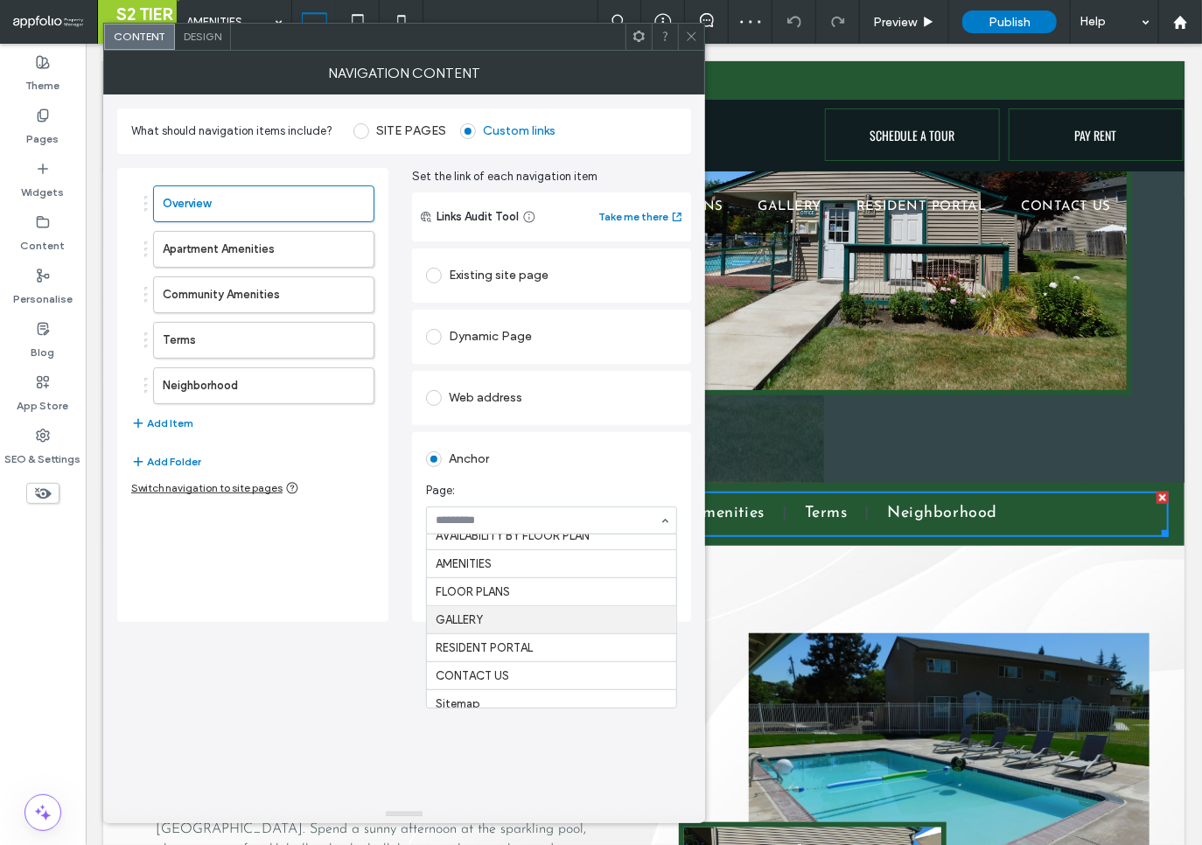
scroll to position [95, 0]
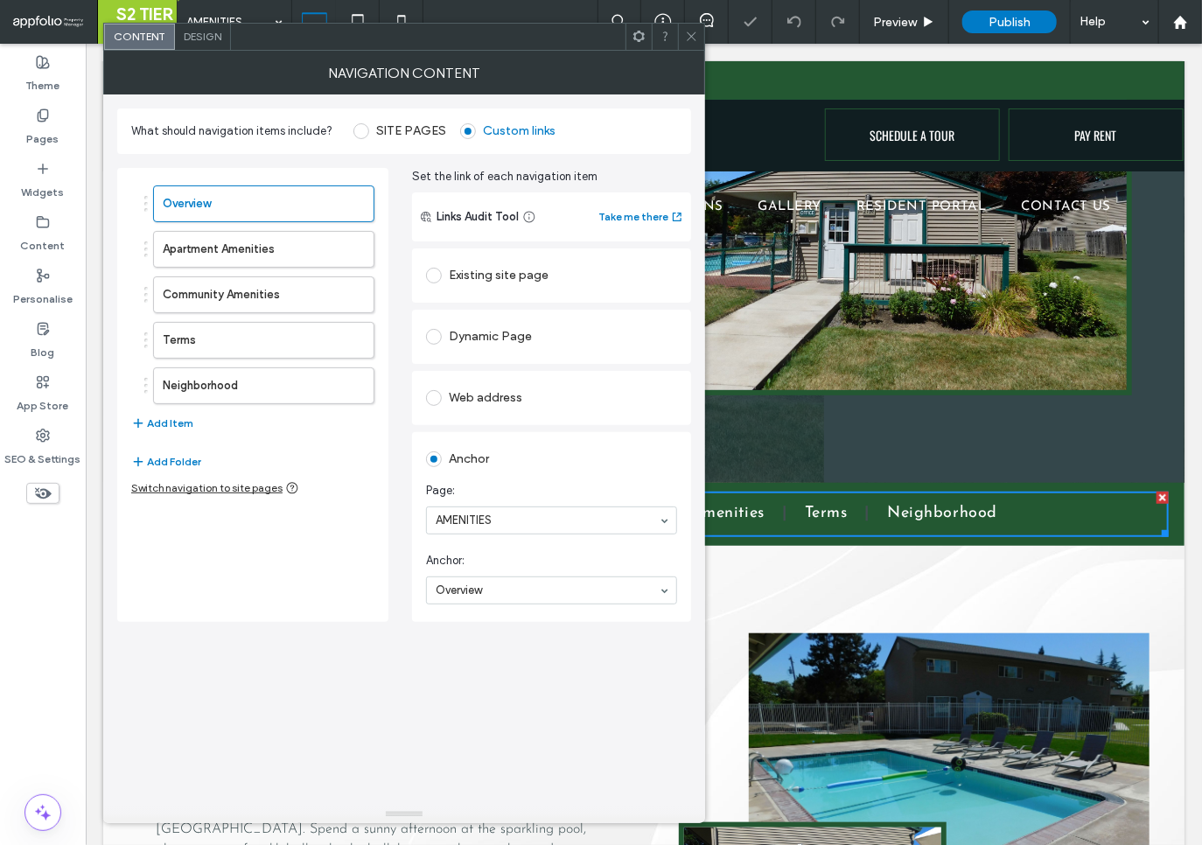
drag, startPoint x: 495, startPoint y: 614, endPoint x: 562, endPoint y: 611, distance: 66.6
click at [242, 242] on label "Apartment Amenities" at bounding box center [236, 249] width 146 height 35
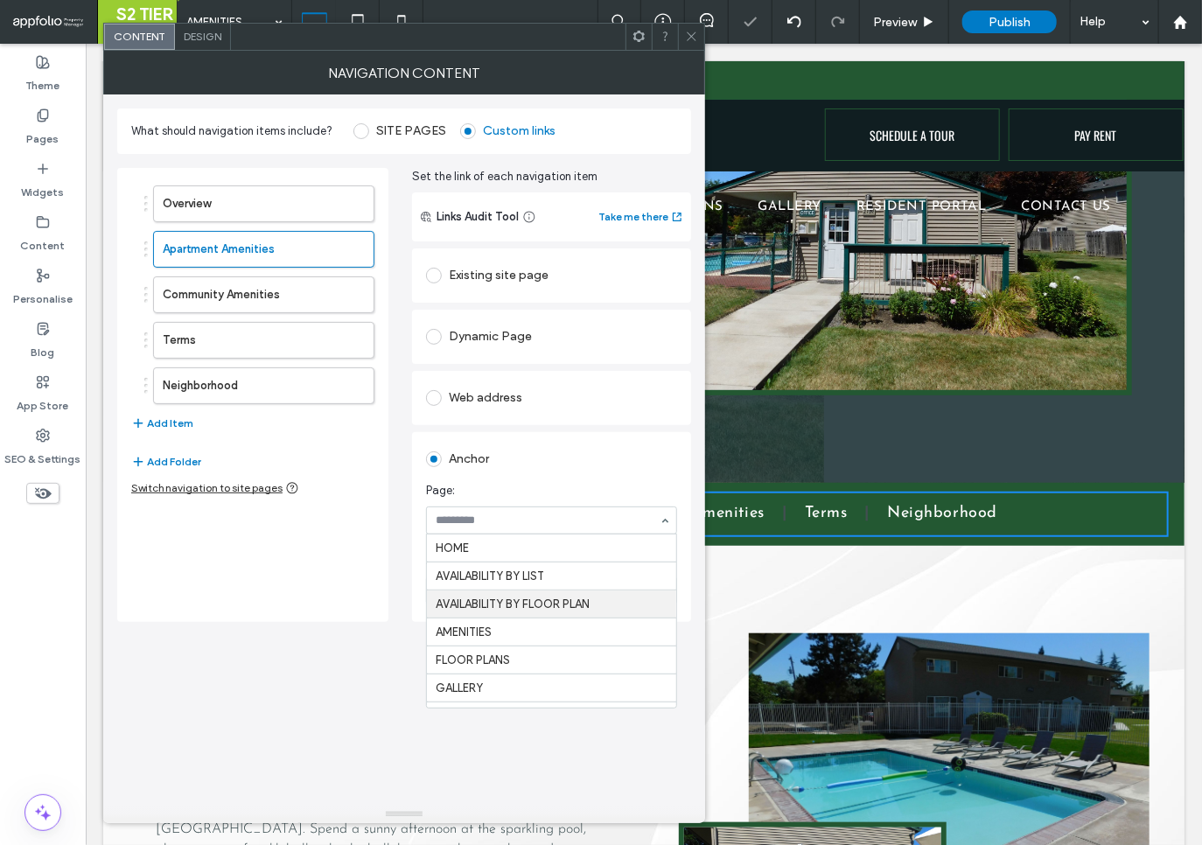
scroll to position [65, 0]
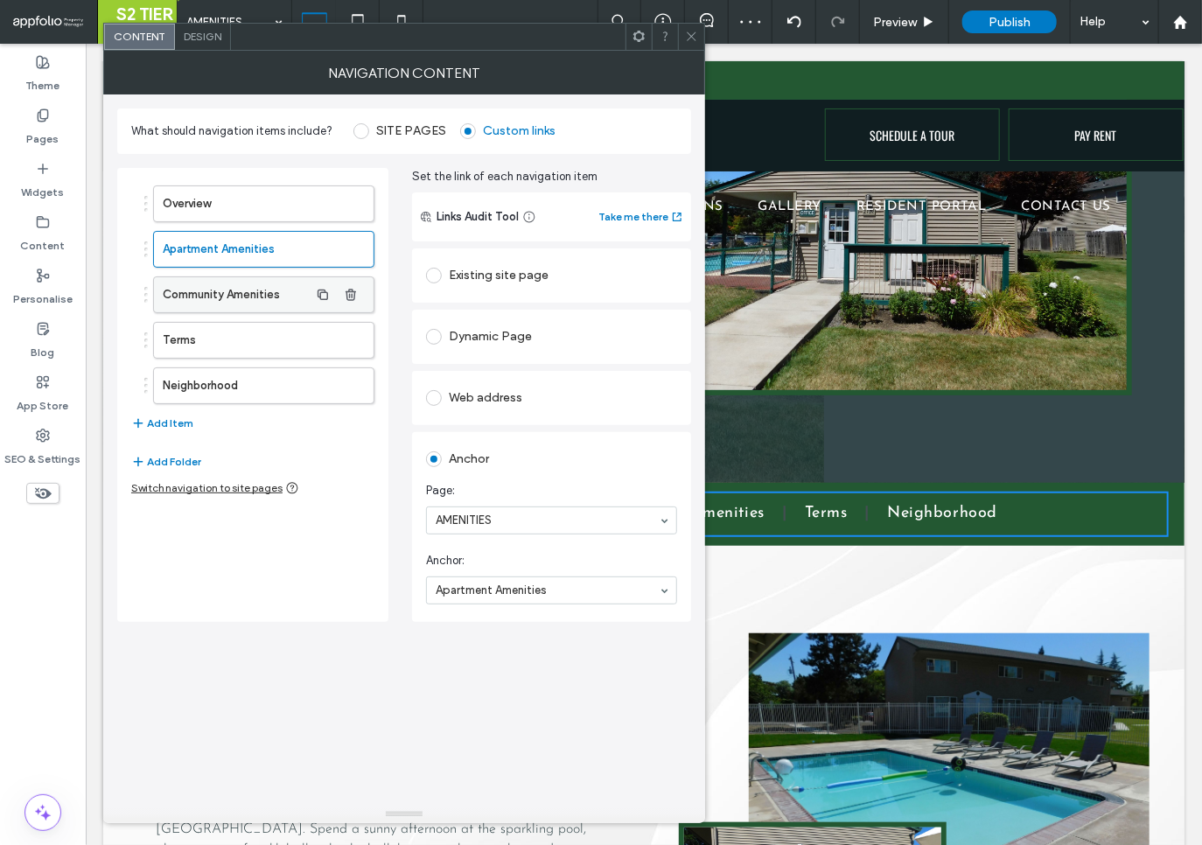
click at [204, 295] on label "Community Amenities" at bounding box center [236, 294] width 146 height 35
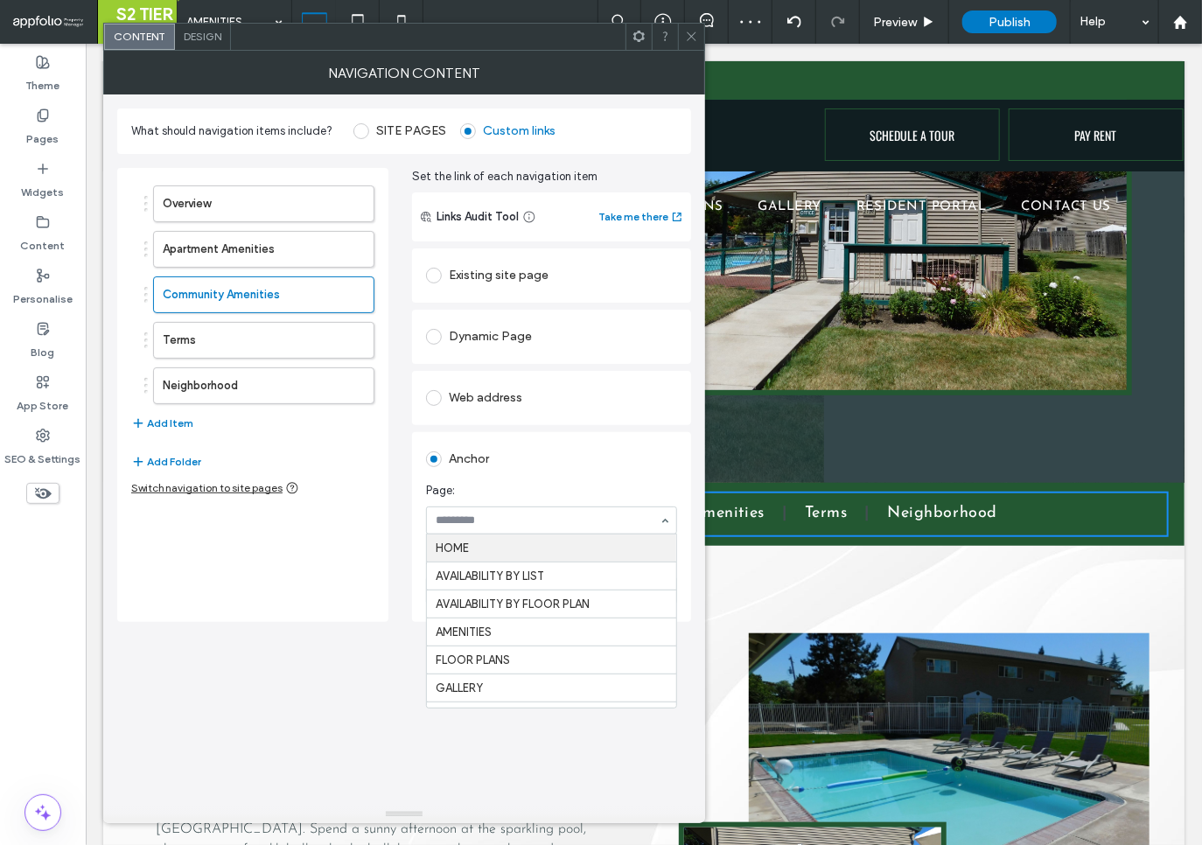
drag, startPoint x: 475, startPoint y: 524, endPoint x: 466, endPoint y: 517, distance: 11.9
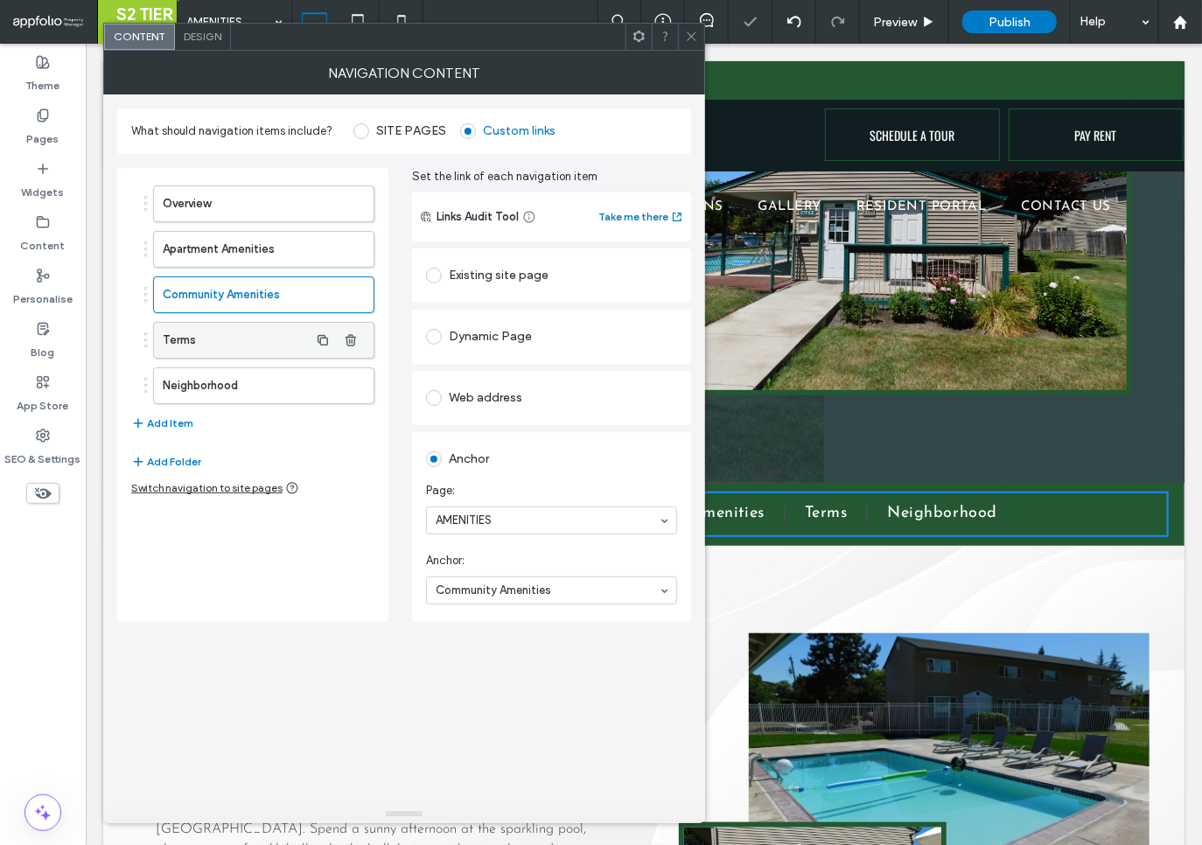
click at [243, 339] on label "Terms" at bounding box center [236, 340] width 146 height 35
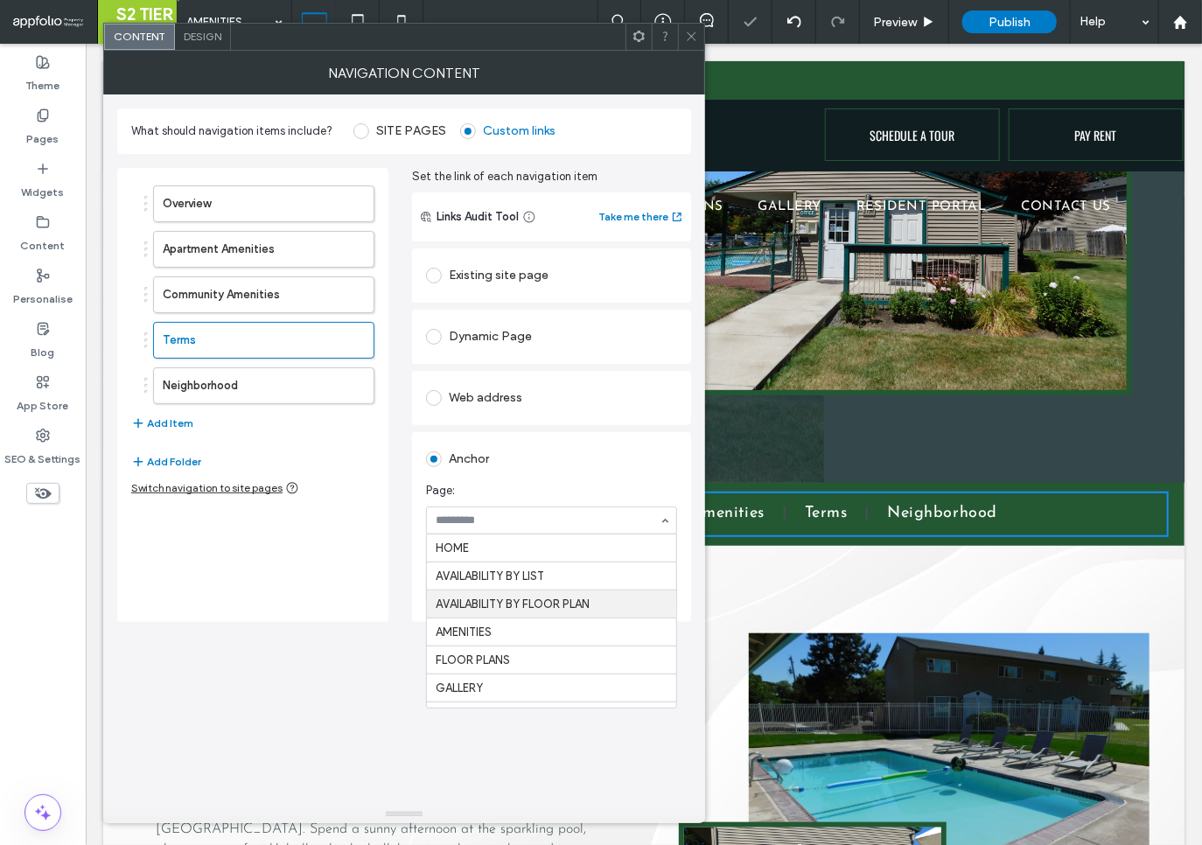
scroll to position [0, 0]
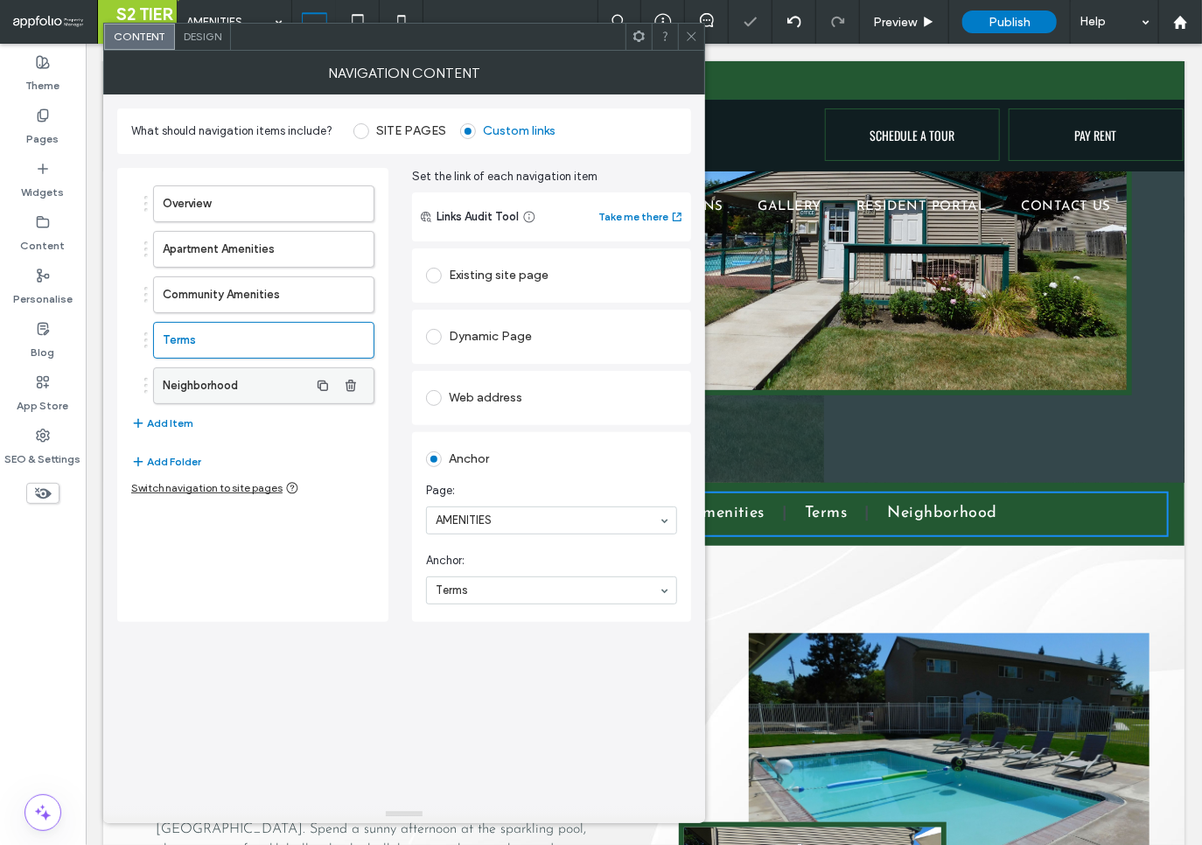
click at [215, 388] on label "Neighborhood" at bounding box center [236, 385] width 146 height 35
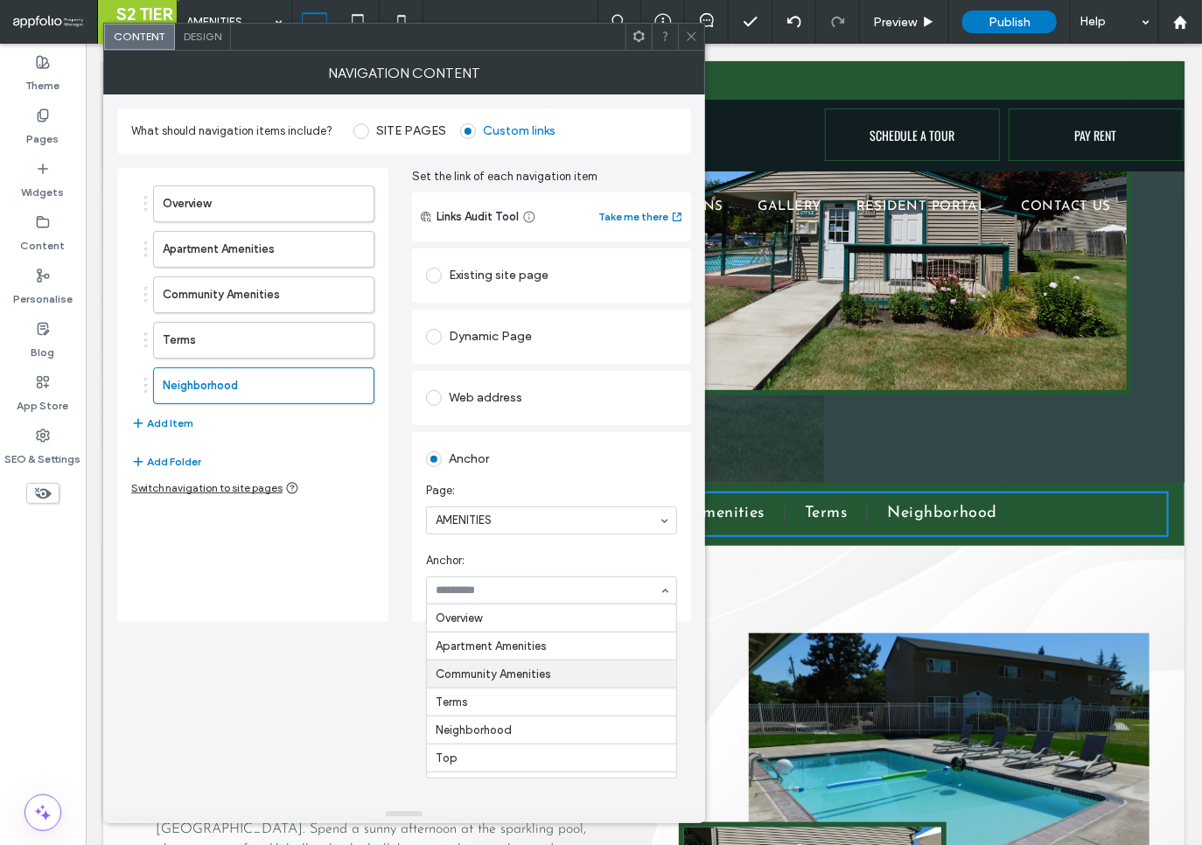
scroll to position [26, 0]
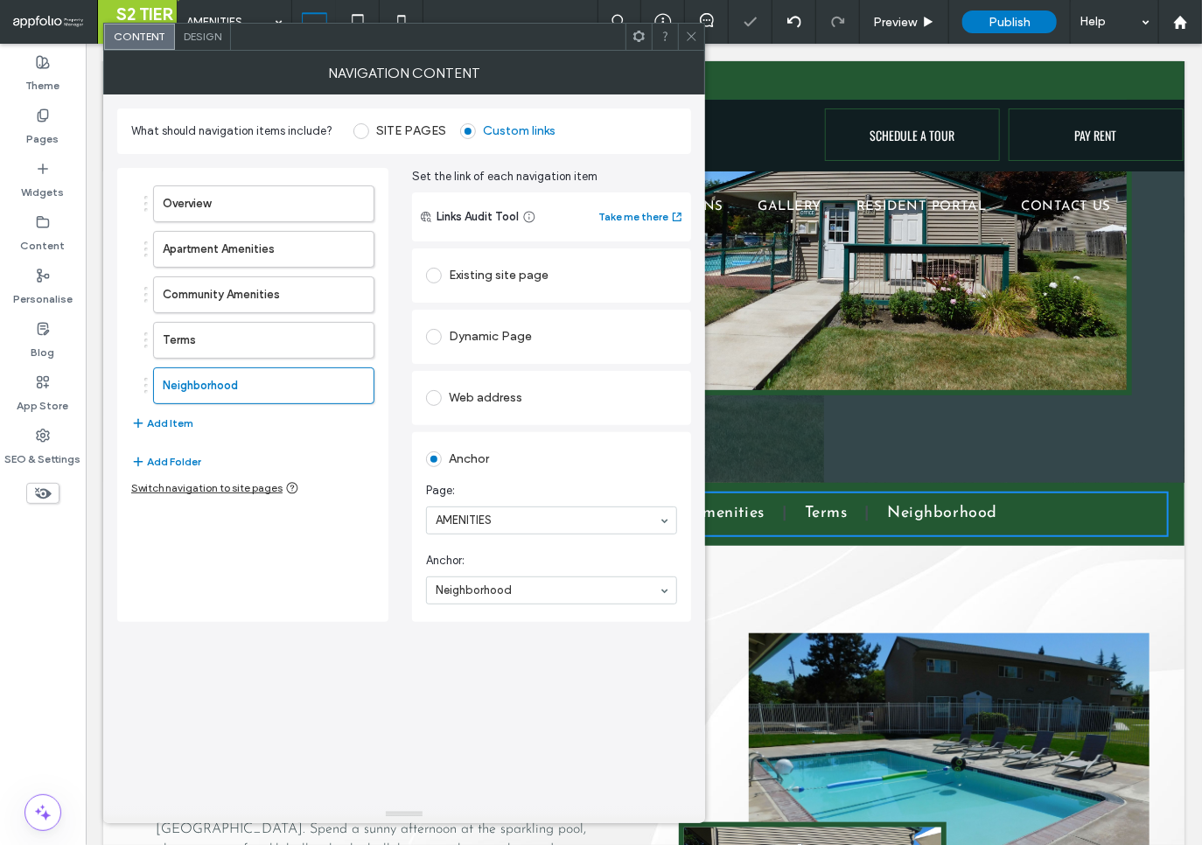
drag, startPoint x: 495, startPoint y: 709, endPoint x: 518, endPoint y: 705, distance: 23.0
click at [690, 41] on icon at bounding box center [691, 36] width 13 height 13
